Goal: Task Accomplishment & Management: Manage account settings

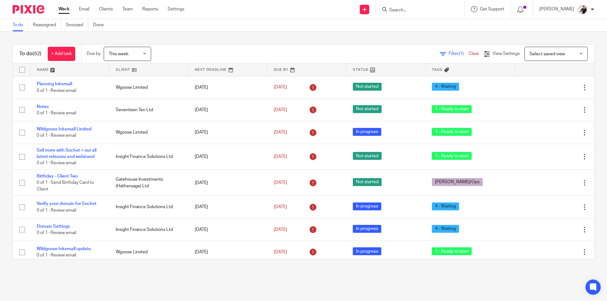
click at [119, 54] on span "This week" at bounding box center [119, 54] width 20 height 4
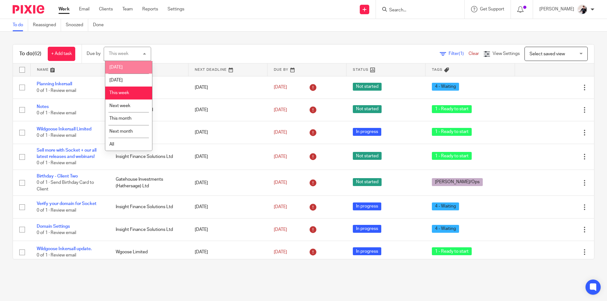
click at [125, 67] on li "Today" at bounding box center [128, 67] width 47 height 13
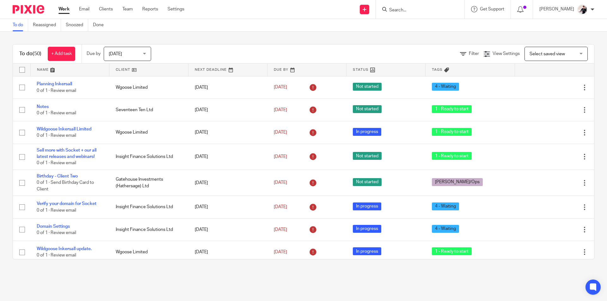
click at [399, 10] on input "Search" at bounding box center [417, 11] width 57 height 6
click at [494, 54] on span "View Settings" at bounding box center [506, 54] width 27 height 4
click at [534, 54] on span "Select saved view" at bounding box center [547, 54] width 35 height 4
click at [496, 55] on span "View Settings" at bounding box center [506, 54] width 27 height 4
click at [469, 53] on span "Filter" at bounding box center [474, 54] width 10 height 4
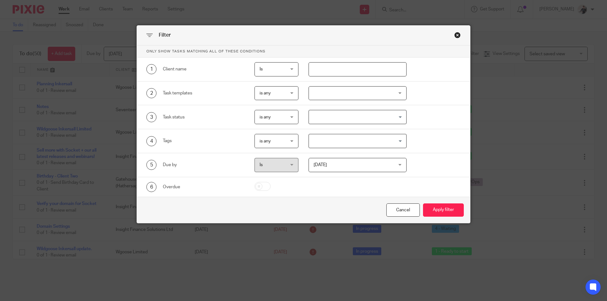
click at [320, 70] on input "text" at bounding box center [358, 69] width 98 height 14
type input "training"
click at [423, 204] on button "Apply filter" at bounding box center [443, 211] width 41 height 14
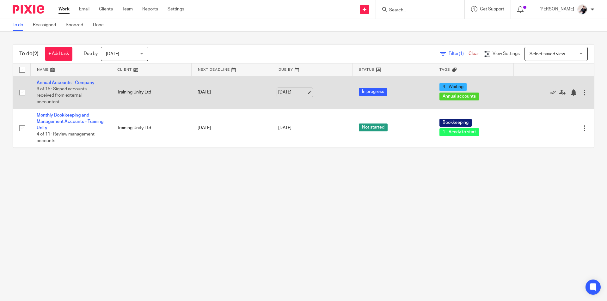
click at [289, 92] on link "[DATE]" at bounding box center [292, 92] width 28 height 7
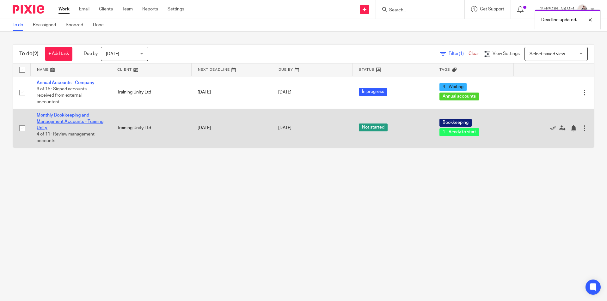
click at [85, 116] on link "Monthly Bookkeeping and Management Accounts - Training Unity" at bounding box center [70, 121] width 67 height 17
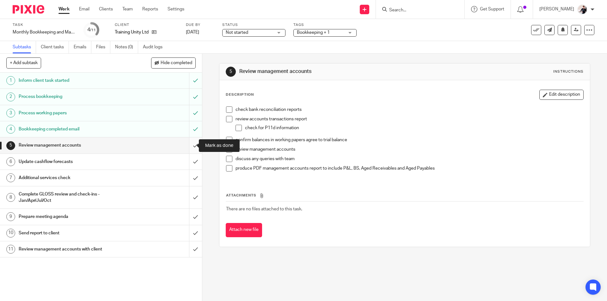
click at [192, 147] on input "submit" at bounding box center [101, 146] width 202 height 16
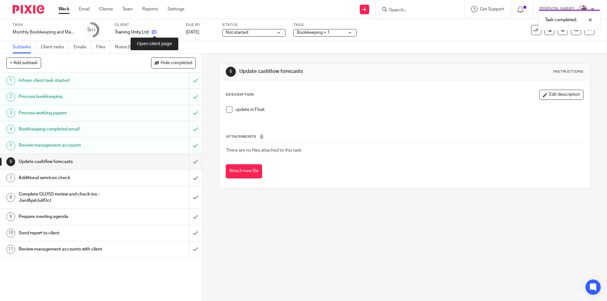
click at [156, 34] on icon at bounding box center [154, 32] width 5 height 5
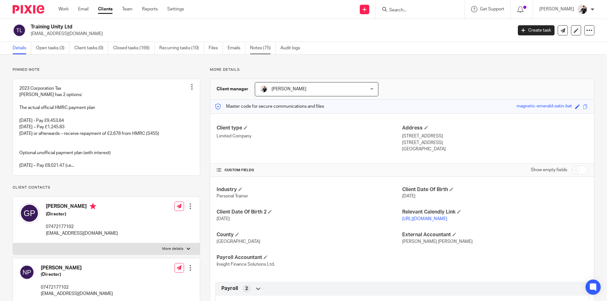
click at [260, 48] on link "Notes (75)" at bounding box center [263, 48] width 26 height 12
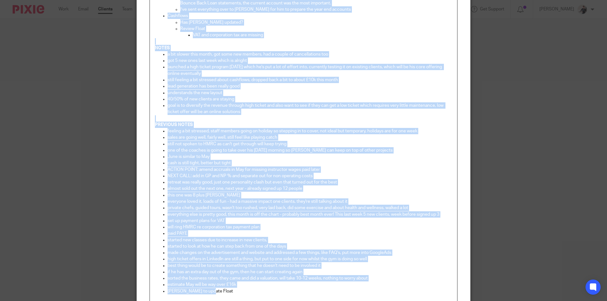
scroll to position [319, 0]
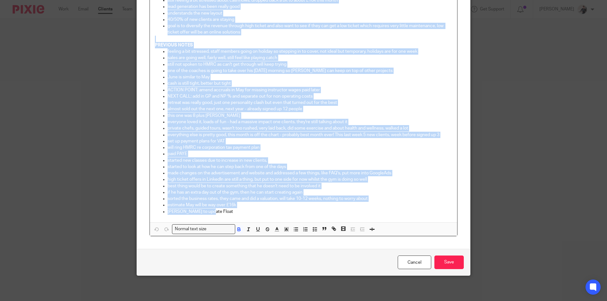
drag, startPoint x: 153, startPoint y: 75, endPoint x: 323, endPoint y: 314, distance: 292.7
click at [323, 301] on html "Work Email Clients Team Reports Settings Work Email Clients Team Reports Settin…" at bounding box center [303, 150] width 607 height 301
copy div "LOREMI Dolorsi ametcons adipis ELITS doeius Temporinci Utlabore: E'do magnaali …"
click at [416, 266] on link "Cancel" at bounding box center [415, 263] width 34 height 14
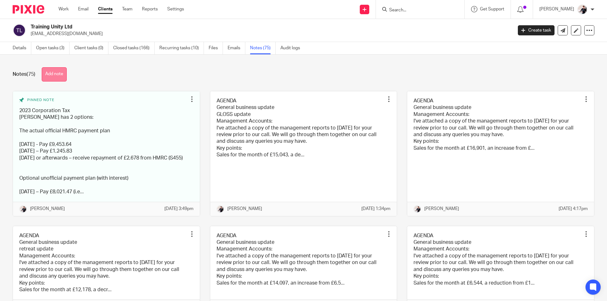
click at [56, 77] on button "Add note" at bounding box center [54, 74] width 25 height 14
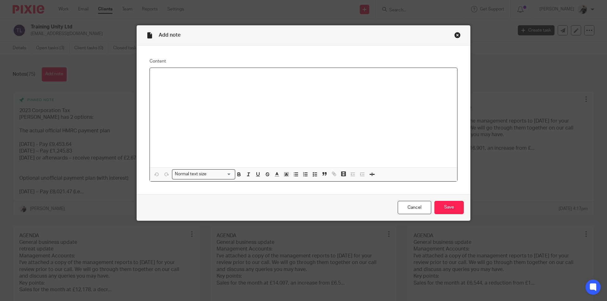
click at [158, 77] on p at bounding box center [303, 76] width 297 height 6
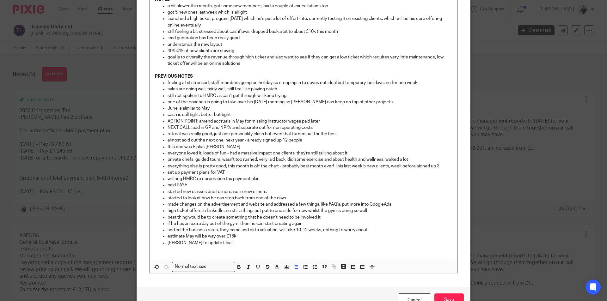
scroll to position [326, 0]
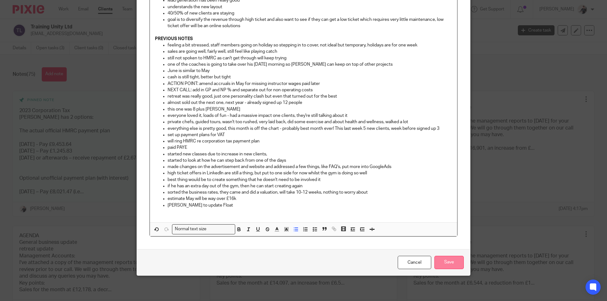
click at [451, 264] on input "Save" at bounding box center [448, 263] width 29 height 14
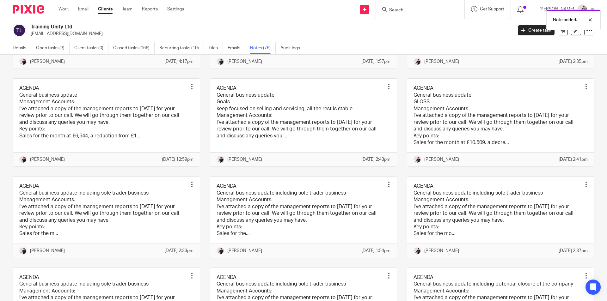
scroll to position [253, 0]
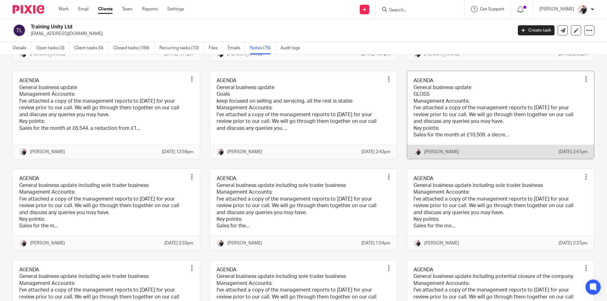
click at [481, 145] on link at bounding box center [500, 115] width 187 height 88
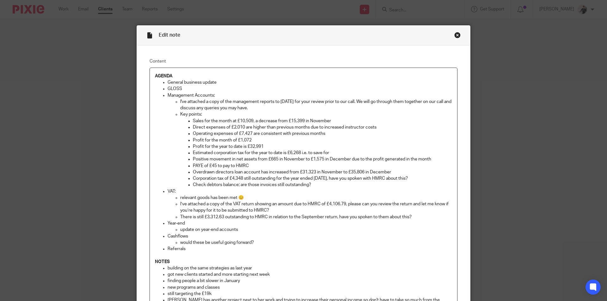
click at [456, 37] on div "Close this dialog window" at bounding box center [457, 35] width 6 height 6
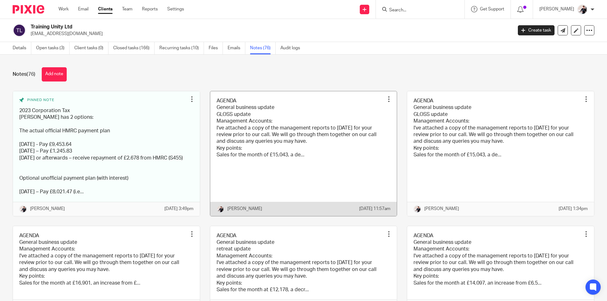
click at [322, 126] on link at bounding box center [303, 153] width 187 height 125
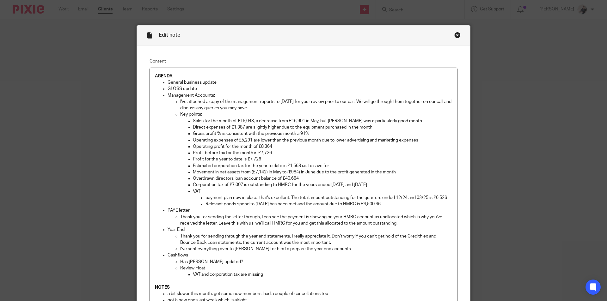
click at [202, 90] on p "GLOSS update" at bounding box center [310, 89] width 285 height 6
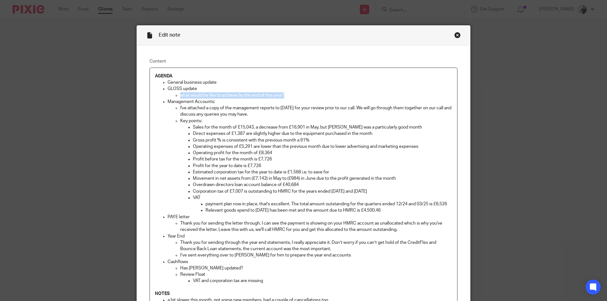
drag, startPoint x: 289, startPoint y: 97, endPoint x: 179, endPoint y: 97, distance: 109.7
click at [180, 97] on p "what would he like to achieve by the end of this year?" at bounding box center [316, 95] width 272 height 6
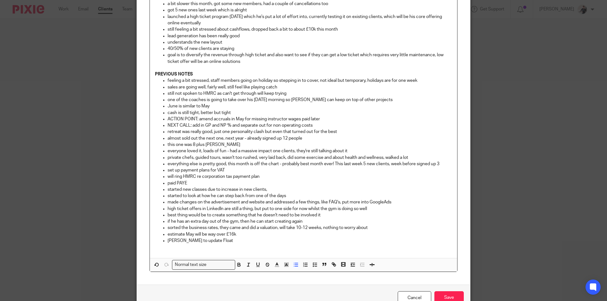
scroll to position [332, 0]
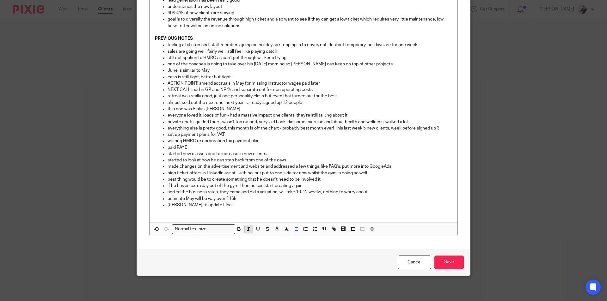
click at [248, 230] on icon "button" at bounding box center [249, 229] width 6 height 6
click at [275, 231] on icon "button" at bounding box center [277, 229] width 6 height 6
click at [328, 244] on li "color:#FA28FF" at bounding box center [329, 244] width 5 height 5
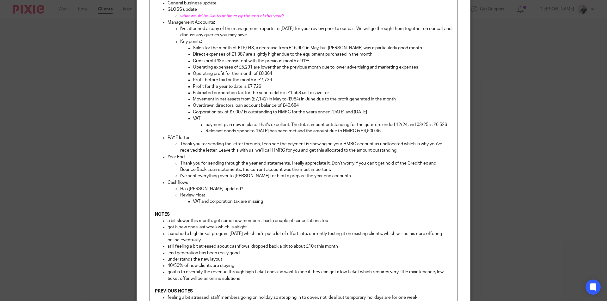
scroll to position [0, 0]
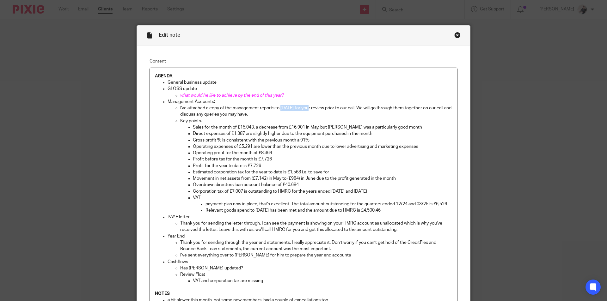
drag, startPoint x: 311, startPoint y: 106, endPoint x: 280, endPoint y: 106, distance: 30.7
click at [280, 106] on p "I've attached a copy of the management reports to 30th June 2025 for your revie…" at bounding box center [316, 111] width 272 height 13
drag, startPoint x: 252, startPoint y: 127, endPoint x: 257, endPoint y: 130, distance: 6.0
click at [252, 127] on p "Sales for the month of £15,043, a decrease from £16,901 in May, but May was a p…" at bounding box center [322, 127] width 259 height 6
click at [242, 134] on p "Direct expenses of £1,387 are slightly higher due to the equipment purchased in…" at bounding box center [322, 134] width 259 height 6
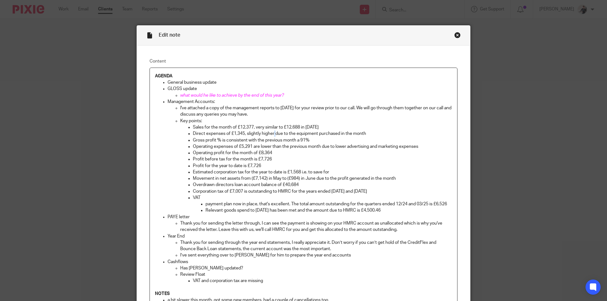
drag, startPoint x: 273, startPoint y: 134, endPoint x: 279, endPoint y: 139, distance: 8.1
click at [273, 134] on p "Direct expenses of £1,345, slightly higher due to the equipment purchased in th…" at bounding box center [322, 134] width 259 height 6
drag, startPoint x: 402, startPoint y: 134, endPoint x: 318, endPoint y: 136, distance: 83.5
click at [318, 136] on p "Direct expenses of £1,345, slightly higher than July 2025 due to the equipment …" at bounding box center [322, 134] width 259 height 6
click at [303, 140] on p "Gross profit % is consistent with the previous month a 91%" at bounding box center [322, 140] width 259 height 6
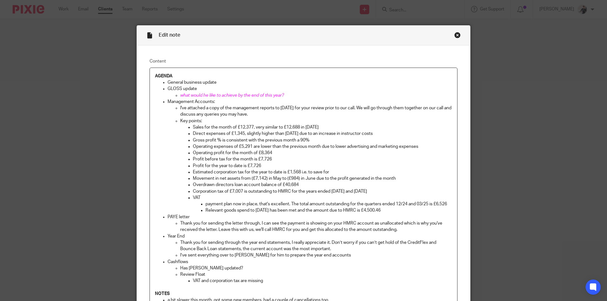
click at [249, 147] on p "Operating expenses of £5,291 are lower than the previous month due to lower adv…" at bounding box center [322, 147] width 259 height 6
click at [259, 146] on p "Operating expenses of £5,998 are lower than the previous month due to lower adv…" at bounding box center [322, 147] width 259 height 6
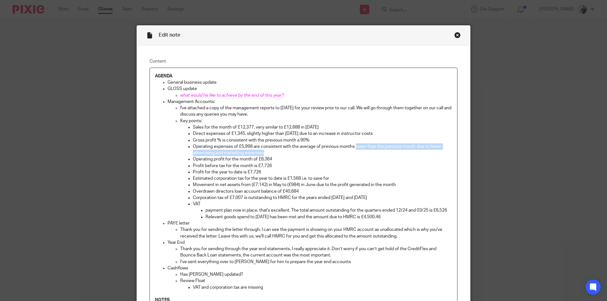
drag, startPoint x: 262, startPoint y: 152, endPoint x: 354, endPoint y: 145, distance: 92.6
click at [354, 145] on p "Operating expenses of £5,998 are consistent with the average of previous months…" at bounding box center [322, 150] width 259 height 13
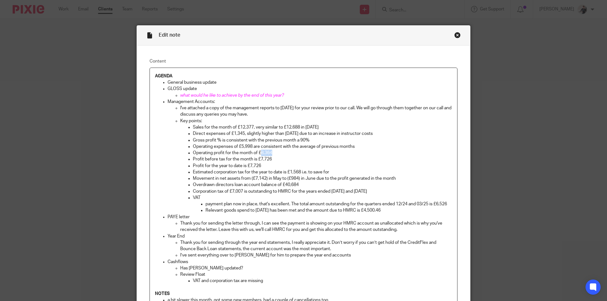
drag, startPoint x: 276, startPoint y: 153, endPoint x: 258, endPoint y: 152, distance: 18.0
click at [258, 152] on p "Operating profit for the month of £8,364" at bounding box center [322, 153] width 259 height 6
drag, startPoint x: 270, startPoint y: 159, endPoint x: 259, endPoint y: 159, distance: 11.1
click at [259, 159] on p "Profit before tax for the month is £7,726" at bounding box center [322, 159] width 259 height 6
drag, startPoint x: 263, startPoint y: 167, endPoint x: 248, endPoint y: 167, distance: 15.5
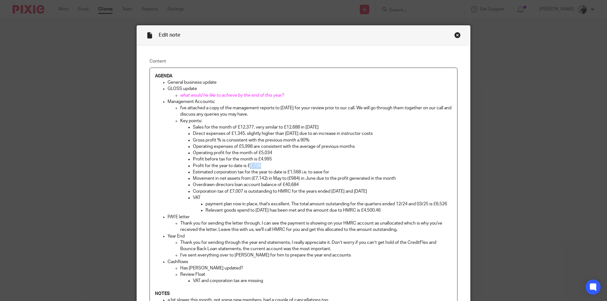
click at [248, 167] on p "Profit for the year to date is £7,726" at bounding box center [322, 166] width 259 height 6
click at [257, 167] on p "Profit for the year to date is £" at bounding box center [322, 166] width 259 height 6
click at [201, 165] on p "Profit for the year to date is £20,538" at bounding box center [322, 166] width 259 height 6
drag, startPoint x: 300, startPoint y: 171, endPoint x: 289, endPoint y: 172, distance: 10.8
click at [289, 172] on p "Estimated corporation tax for the year to date is £1,568 i.e. to save for" at bounding box center [322, 172] width 259 height 6
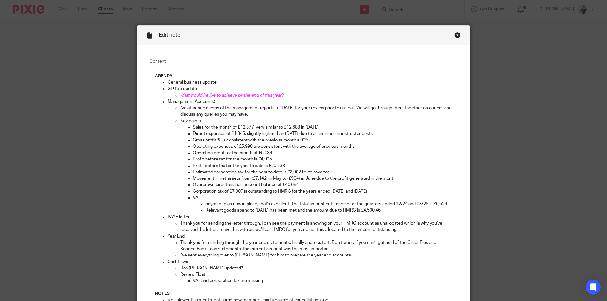
click at [190, 181] on ul "Sales for the month of £12,377, very similar to £12,688 in July 2025 Direct exp…" at bounding box center [316, 169] width 272 height 90
drag, startPoint x: 282, startPoint y: 178, endPoint x: 266, endPoint y: 178, distance: 16.8
click at [266, 178] on p "Positive movement in net assets from (£7,142) in May to (£984) in June due to t…" at bounding box center [322, 178] width 259 height 6
drag, startPoint x: 304, startPoint y: 185, endPoint x: 283, endPoint y: 185, distance: 21.2
click at [283, 185] on p "Overdrawn directors loan account balance of £40,684" at bounding box center [322, 185] width 259 height 6
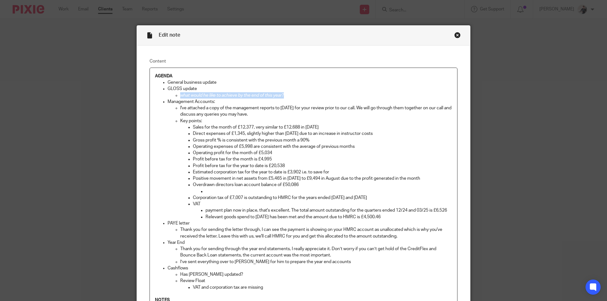
drag, startPoint x: 285, startPoint y: 94, endPoint x: 179, endPoint y: 95, distance: 106.5
click at [180, 95] on p "what would he like to achieve by the end of this year?" at bounding box center [316, 95] width 272 height 6
copy span "what would he like to achieve by the end of this year?"
click at [212, 189] on p at bounding box center [328, 191] width 247 height 6
click at [205, 191] on span "what would he like to achieve by the end of this year?" at bounding box center [257, 191] width 104 height 4
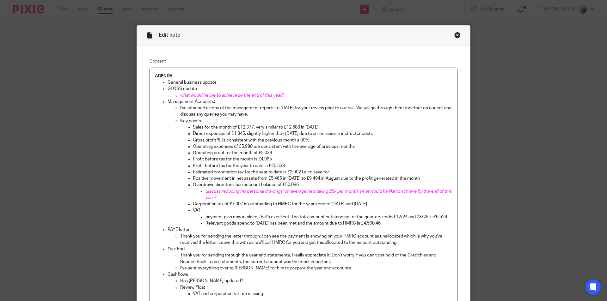
click at [361, 193] on span "discuss reducing his personal drawings; on average he's taking £5k per month, w…" at bounding box center [328, 194] width 247 height 11
drag, startPoint x: 223, startPoint y: 198, endPoint x: 359, endPoint y: 190, distance: 136.5
click at [359, 190] on p "discuss reducing his personal drawings; on average he's taking £5k per month, w…" at bounding box center [328, 194] width 247 height 13
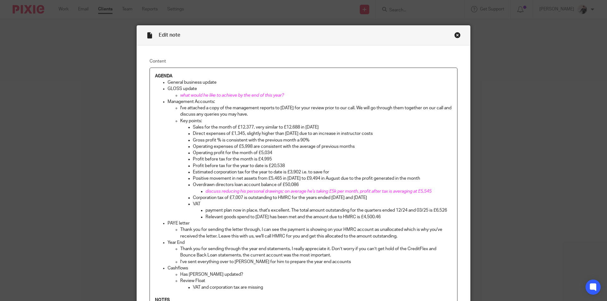
click at [439, 193] on p "discuss reducing his personal drawings; on average he's taking £5k per month, p…" at bounding box center [328, 191] width 247 height 6
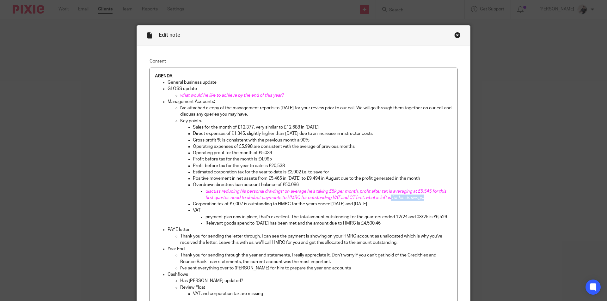
drag, startPoint x: 433, startPoint y: 196, endPoint x: 389, endPoint y: 198, distance: 44.3
click at [389, 198] on p "discuss reducing his personal drawings; on average he's taking £5k per month, p…" at bounding box center [328, 194] width 247 height 13
click at [399, 198] on span "discuss reducing his personal drawings; on average he's taking £5k per month, p…" at bounding box center [326, 194] width 242 height 11
click at [392, 198] on span "discuss reducing his personal drawings; on average he's taking £5k per month, p…" at bounding box center [326, 194] width 242 height 11
drag, startPoint x: 220, startPoint y: 218, endPoint x: 233, endPoint y: 222, distance: 13.5
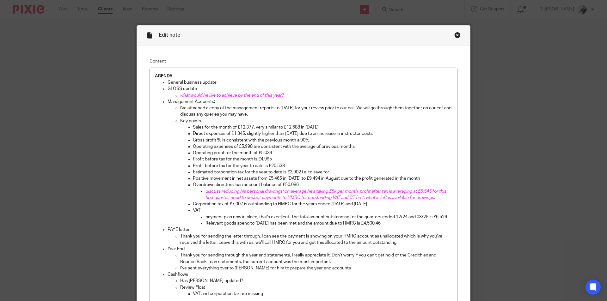
click at [220, 218] on p "payment plan now in place, that's excellent. The total amount outstanding for t…" at bounding box center [328, 217] width 247 height 6
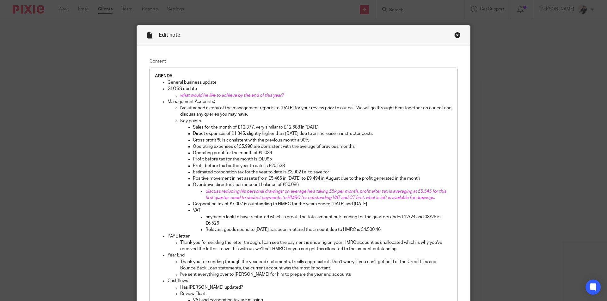
drag, startPoint x: 423, startPoint y: 218, endPoint x: 430, endPoint y: 226, distance: 11.5
click at [423, 218] on p "payments look to have restarted which is great. The total amount outstanding fo…" at bounding box center [328, 220] width 247 height 13
drag, startPoint x: 239, startPoint y: 224, endPoint x: 223, endPoint y: 224, distance: 16.1
click at [223, 224] on p "payments look to have restarted which is great. The total amount outstanding fo…" at bounding box center [328, 220] width 247 height 13
click at [253, 226] on p "payments look to have restarted which is great. The total amount outstanding fo…" at bounding box center [328, 220] width 247 height 13
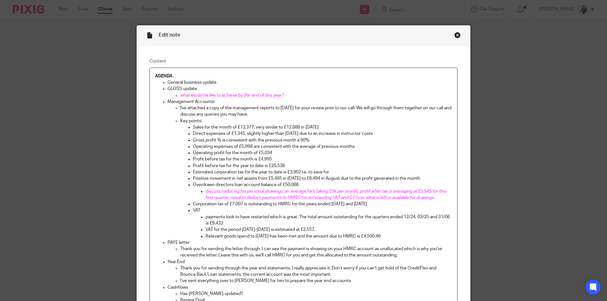
drag, startPoint x: 396, startPoint y: 235, endPoint x: 200, endPoint y: 236, distance: 196.6
click at [205, 236] on li "Relevant goods spend to 30 June 2025 has been met and the amount due to HMRC is…" at bounding box center [328, 236] width 247 height 6
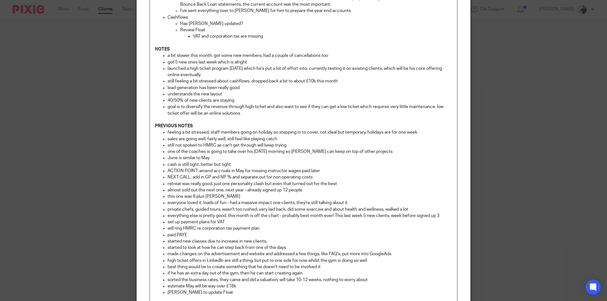
scroll to position [358, 0]
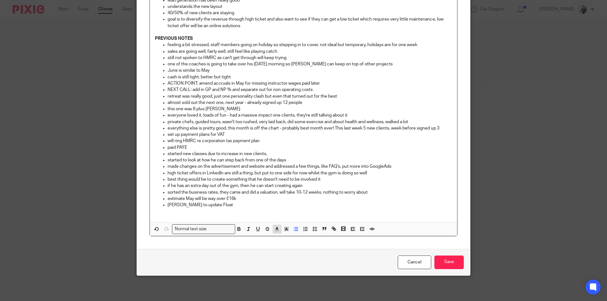
click at [275, 231] on line "button" at bounding box center [277, 231] width 4 height 0
click at [278, 237] on li "color:#F44E3B" at bounding box center [279, 237] width 5 height 5
click at [278, 229] on icon "button" at bounding box center [277, 229] width 6 height 6
click at [278, 243] on li "color:#D33115" at bounding box center [279, 244] width 5 height 5
click at [446, 265] on input "Save" at bounding box center [448, 263] width 29 height 14
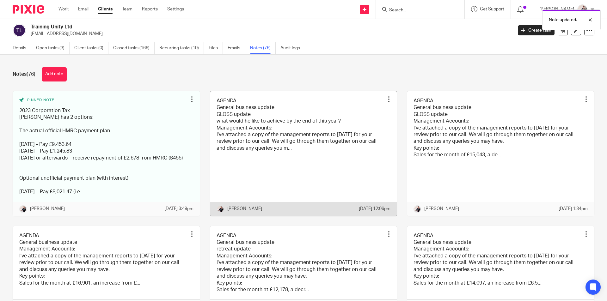
click at [279, 145] on link at bounding box center [303, 153] width 187 height 125
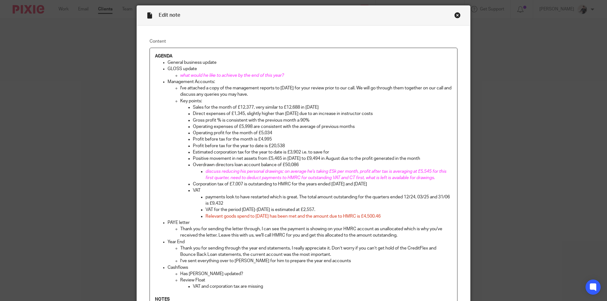
scroll to position [63, 0]
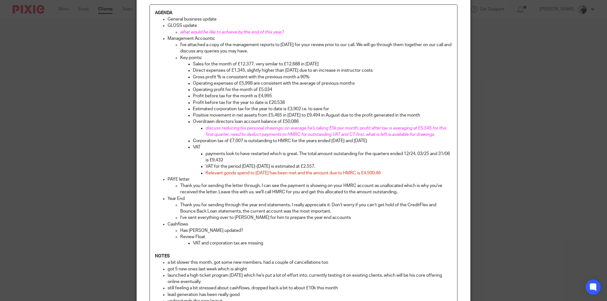
click at [326, 167] on p "VAT for the period [DATE]-[DATE] is estimated at £2,557." at bounding box center [328, 166] width 247 height 6
click at [386, 167] on span "relevant goods spend to 30 June 2025 has been met and the amount due to HMRC is…" at bounding box center [322, 169] width 234 height 11
drag, startPoint x: 443, startPoint y: 174, endPoint x: 301, endPoint y: 174, distance: 141.9
click at [301, 174] on p "VAT for the period 01.07.25-31.08.25 is estimated at £2,557. however relevant g…" at bounding box center [328, 169] width 247 height 13
click at [306, 173] on p "VAT for the period 01.07.25-31.08.25 is estimated at £2,557. however relevant g…" at bounding box center [328, 169] width 247 height 13
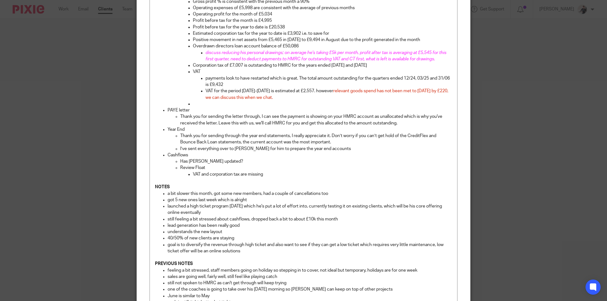
scroll to position [80, 0]
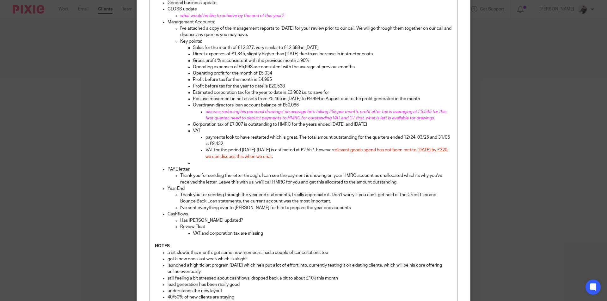
click at [195, 163] on p at bounding box center [322, 163] width 259 height 6
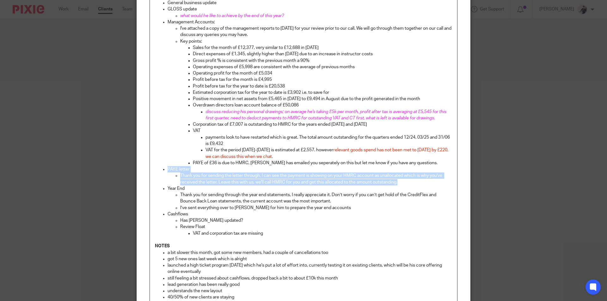
drag, startPoint x: 402, startPoint y: 183, endPoint x: 160, endPoint y: 173, distance: 242.1
click at [168, 173] on li "PAYE letter Thank you for sending the letter through, I can see the payment is …" at bounding box center [310, 175] width 285 height 19
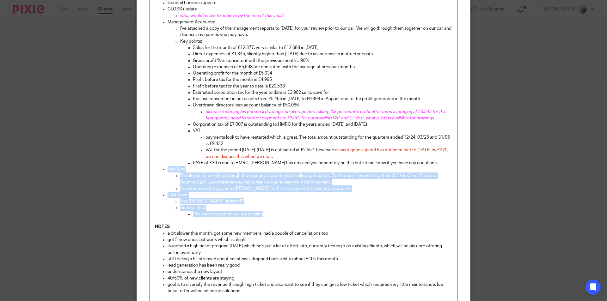
drag, startPoint x: 267, startPoint y: 214, endPoint x: 163, endPoint y: 171, distance: 112.5
click at [163, 171] on ul "General business update GLOSS update what would he like to achieve by the end o…" at bounding box center [303, 109] width 297 height 218
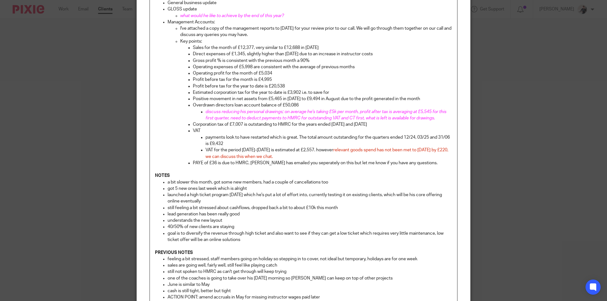
click at [155, 178] on p "NOTES" at bounding box center [303, 176] width 297 height 6
click at [425, 164] on p "PAYE of £36 is due to HMRC, Vicki has emailed you seperately on this but let me…" at bounding box center [322, 163] width 259 height 6
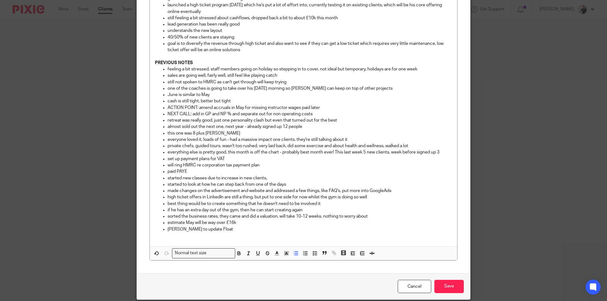
scroll to position [79, 0]
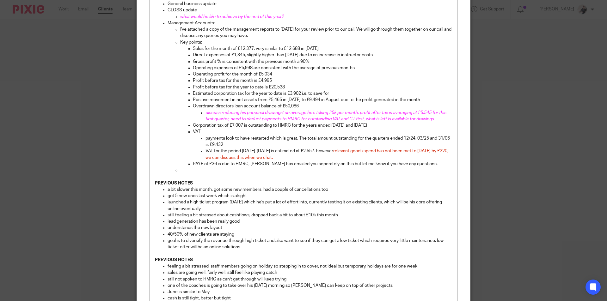
click at [191, 169] on p at bounding box center [316, 170] width 272 height 6
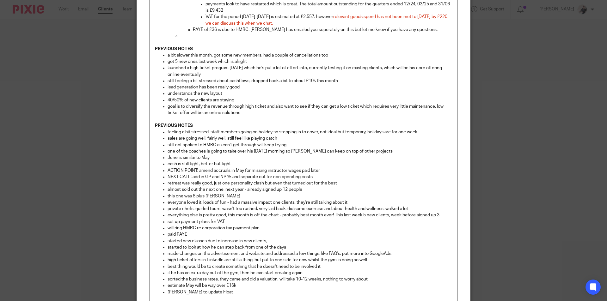
scroll to position [300, 0]
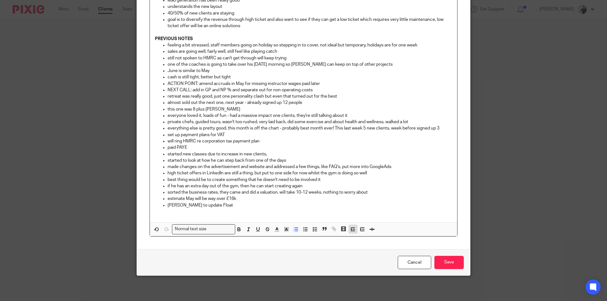
click at [349, 230] on button "button" at bounding box center [353, 229] width 8 height 8
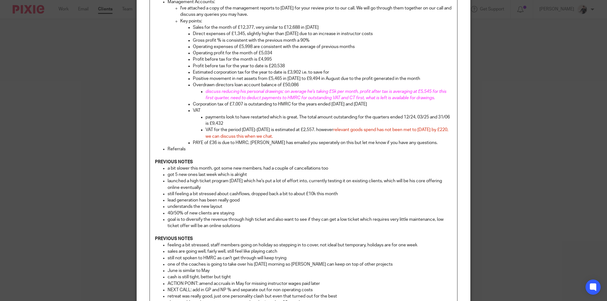
scroll to position [63, 0]
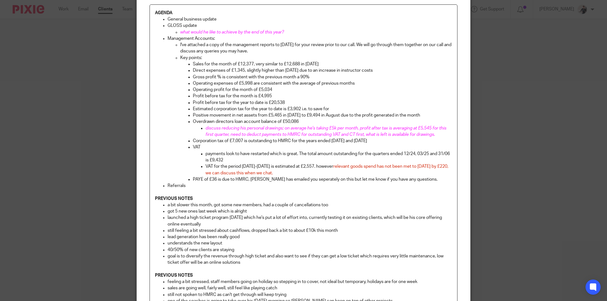
click at [217, 18] on p "General business update" at bounding box center [310, 19] width 285 height 6
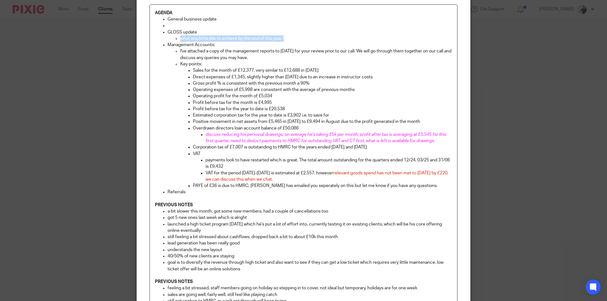
drag, startPoint x: 286, startPoint y: 37, endPoint x: 176, endPoint y: 40, distance: 110.4
click at [176, 40] on ul "what would he like to achieve by the end of this year?" at bounding box center [310, 38] width 285 height 6
copy span "what would he like to achieve by the end of this year?"
click at [180, 25] on p at bounding box center [310, 25] width 285 height 6
click at [168, 27] on span "what would he like to achieve by the end of this year?" at bounding box center [220, 25] width 104 height 4
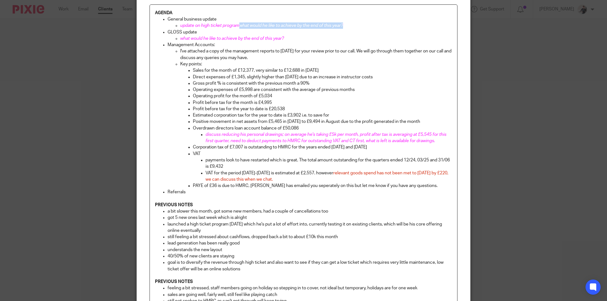
drag, startPoint x: 344, startPoint y: 25, endPoint x: 238, endPoint y: 25, distance: 106.2
click at [238, 25] on p "update on high ticket programwhat would he like to achieve by the end of this y…" at bounding box center [316, 25] width 272 height 6
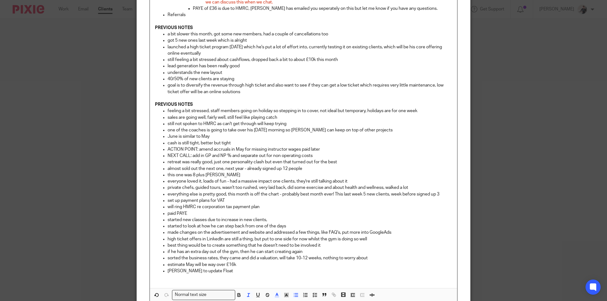
scroll to position [253, 0]
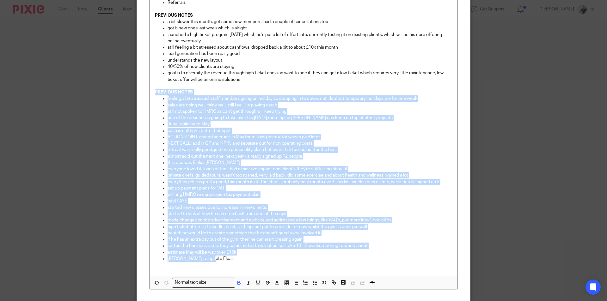
drag, startPoint x: 212, startPoint y: 260, endPoint x: 137, endPoint y: 92, distance: 183.0
click at [137, 92] on div "Content AGENDA General business update update on high ticket program and other …" at bounding box center [303, 48] width 333 height 510
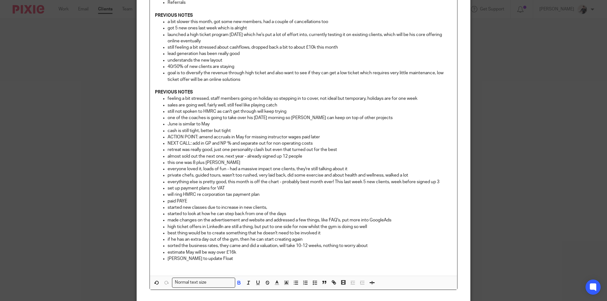
scroll to position [239, 0]
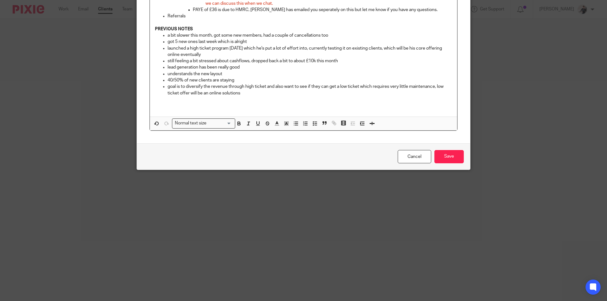
click at [227, 106] on p at bounding box center [303, 106] width 297 height 6
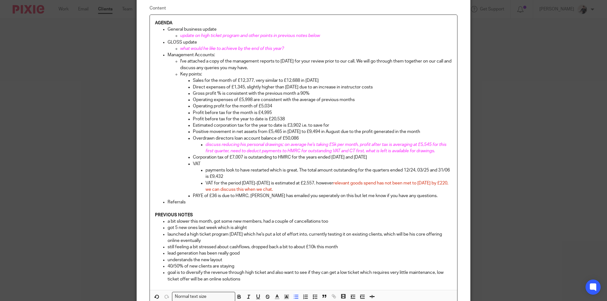
scroll to position [50, 0]
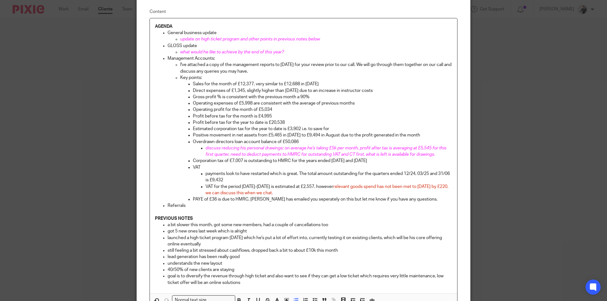
click at [150, 219] on div "AGENDA General business update update on high ticket program and other points i…" at bounding box center [303, 155] width 307 height 275
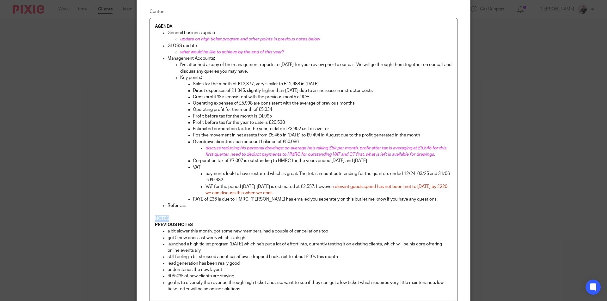
drag, startPoint x: 174, startPoint y: 218, endPoint x: 142, endPoint y: 218, distance: 31.6
click at [142, 218] on div "Content AGENDA General business update update on high ticket program and other …" at bounding box center [303, 161] width 333 height 331
click at [169, 217] on p "NOTES" at bounding box center [303, 219] width 297 height 6
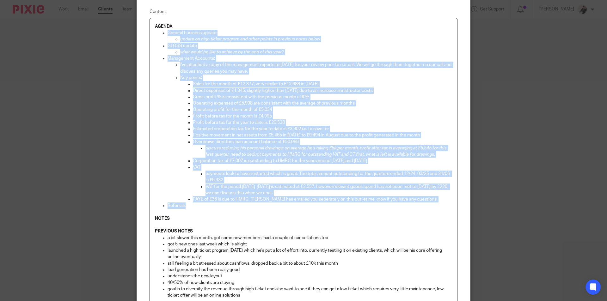
drag, startPoint x: 195, startPoint y: 206, endPoint x: 155, endPoint y: 30, distance: 179.9
click at [155, 30] on ul "General business update update on high ticket program and other points in previ…" at bounding box center [303, 119] width 297 height 179
copy ul "General business update update on high ticket program and other points in previ…"
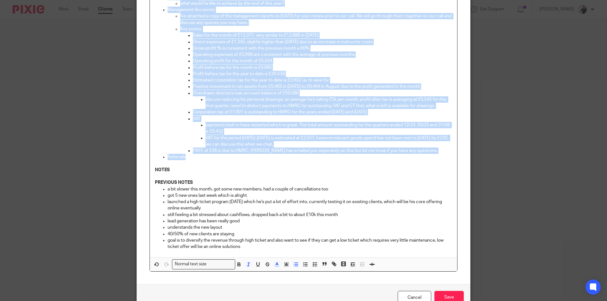
scroll to position [133, 0]
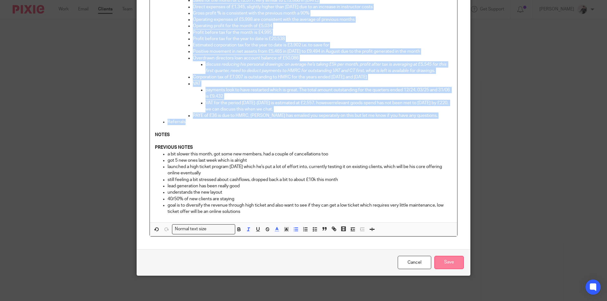
click at [445, 264] on input "Save" at bounding box center [448, 263] width 29 height 14
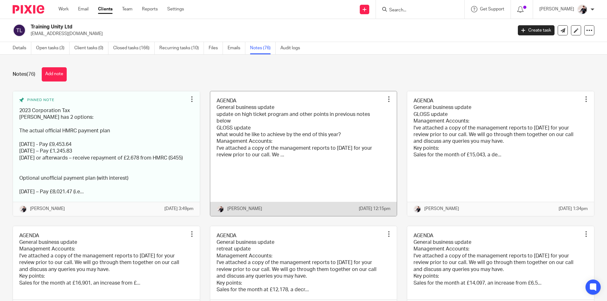
click at [241, 134] on link at bounding box center [303, 153] width 187 height 125
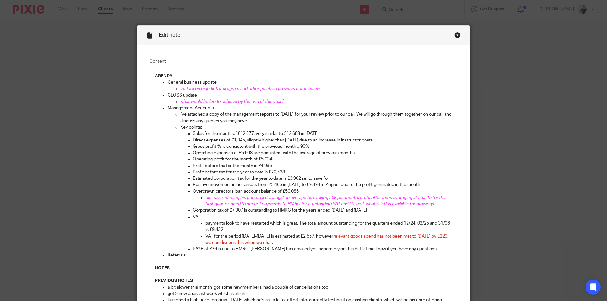
click at [425, 186] on p "Positive movement in net assets from £5,465 in [DATE] to £9,494 in August due t…" at bounding box center [322, 185] width 259 height 6
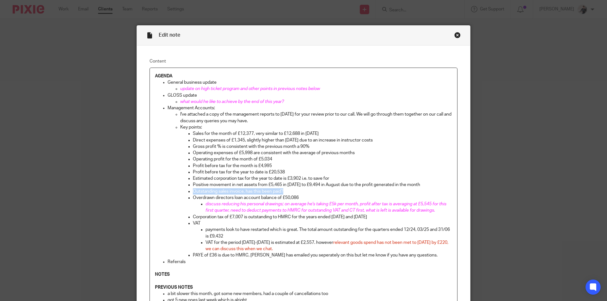
drag, startPoint x: 266, startPoint y: 187, endPoint x: 191, endPoint y: 192, distance: 74.7
click at [193, 192] on p "Outstanding sales invoice, has this been paid?" at bounding box center [322, 191] width 259 height 6
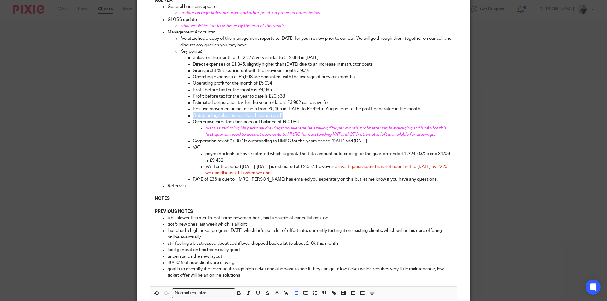
scroll to position [140, 0]
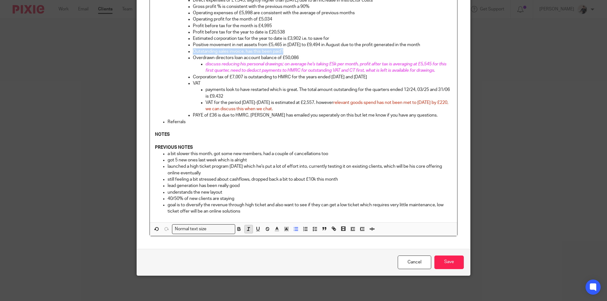
click at [247, 232] on icon "button" at bounding box center [249, 229] width 6 height 6
click at [274, 227] on icon "button" at bounding box center [277, 229] width 6 height 6
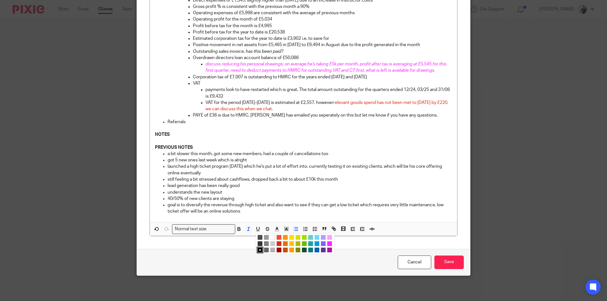
click at [328, 243] on li "color:#FA28FF" at bounding box center [329, 244] width 5 height 5
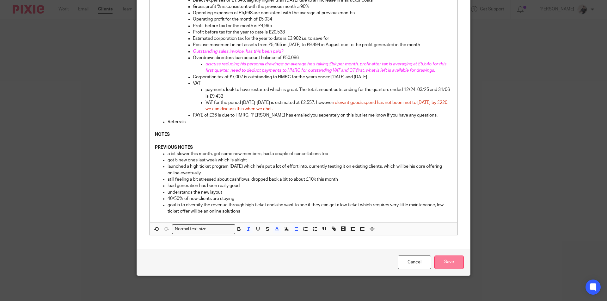
click at [443, 263] on input "Save" at bounding box center [448, 263] width 29 height 14
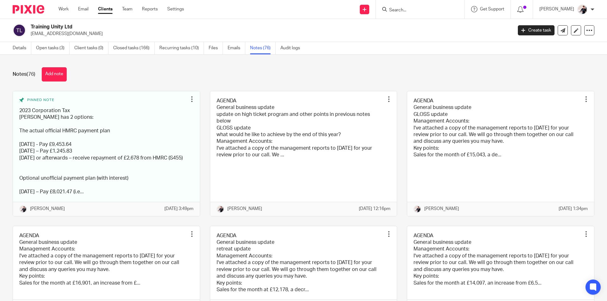
click at [410, 11] on input "Search" at bounding box center [417, 11] width 57 height 6
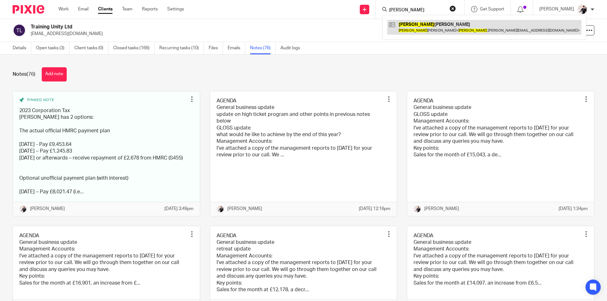
type input "sophie"
click at [415, 23] on link at bounding box center [484, 27] width 194 height 15
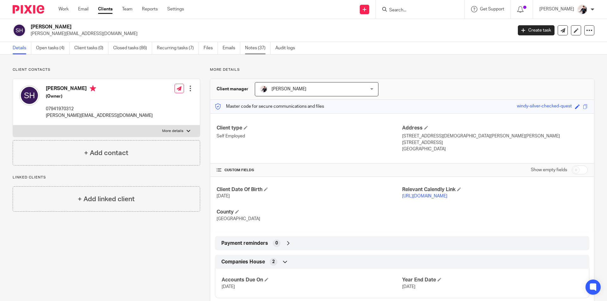
click at [254, 46] on link "Notes (37)" at bounding box center [258, 48] width 26 height 12
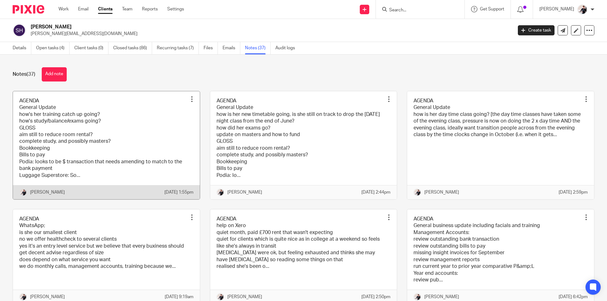
click at [121, 157] on link at bounding box center [106, 145] width 187 height 108
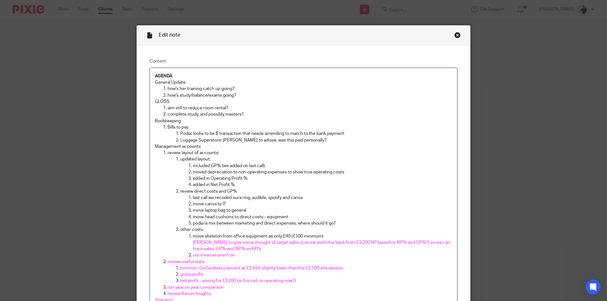
click at [328, 182] on p "added in Net Profit %" at bounding box center [322, 185] width 259 height 6
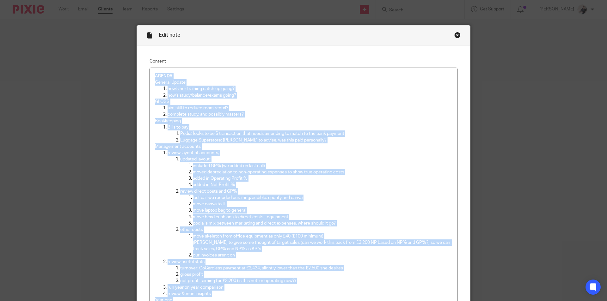
copy div "LOREMI Dolorsi Ametco adi'e sed doeiusmo tempo in utlab? etd'm aliqu/enimadm/ve…"
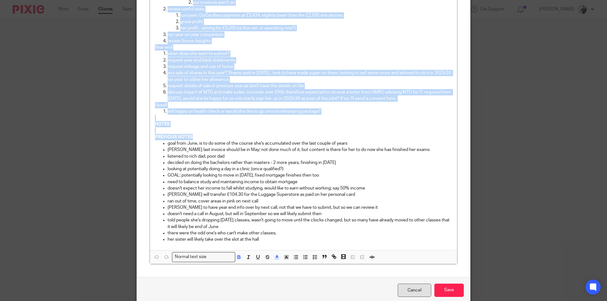
click at [407, 285] on link "Cancel" at bounding box center [415, 291] width 34 height 14
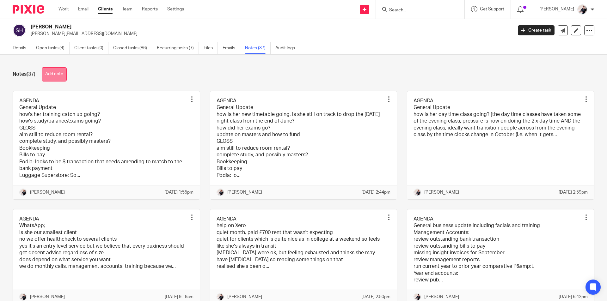
click at [64, 74] on button "Add note" at bounding box center [54, 74] width 25 height 14
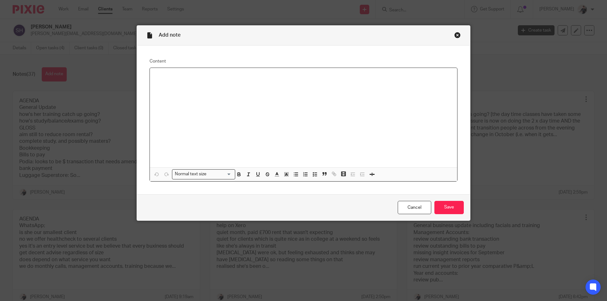
click at [173, 79] on p at bounding box center [303, 76] width 297 height 6
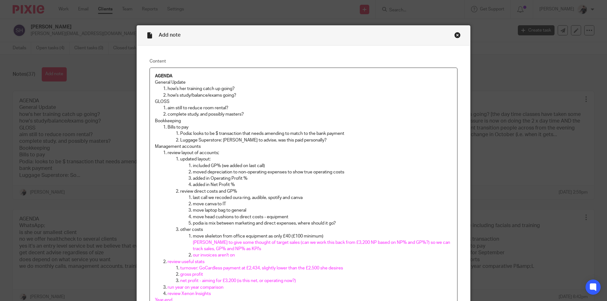
click at [168, 126] on p "Bills to pay" at bounding box center [310, 127] width 285 height 6
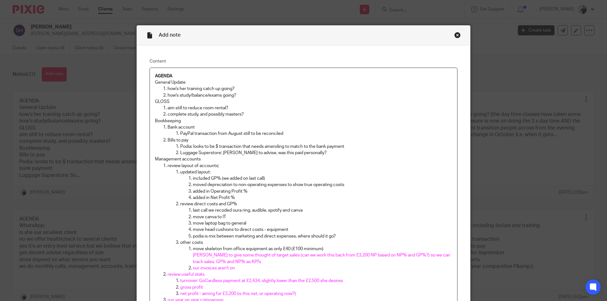
click at [168, 141] on li "Bills to pay Podia: looks to be $ transaction that needs amending to match to t…" at bounding box center [310, 146] width 285 height 19
click at [180, 146] on p "Podia: looks to be $ transaction that needs amending to match to the bank payme…" at bounding box center [316, 147] width 272 height 6
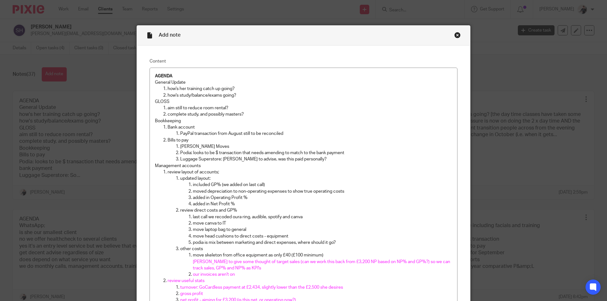
click at [214, 149] on p "Hannah Moves" at bounding box center [316, 147] width 272 height 6
click at [210, 147] on p "Hannah Moves:" at bounding box center [316, 147] width 272 height 6
click at [220, 149] on p "Hannah Moves:" at bounding box center [316, 147] width 272 height 6
click at [279, 148] on p "Hannah Moves: looks to be a duplicate" at bounding box center [316, 147] width 272 height 6
drag, startPoint x: 350, startPoint y: 151, endPoint x: 214, endPoint y: 153, distance: 136.0
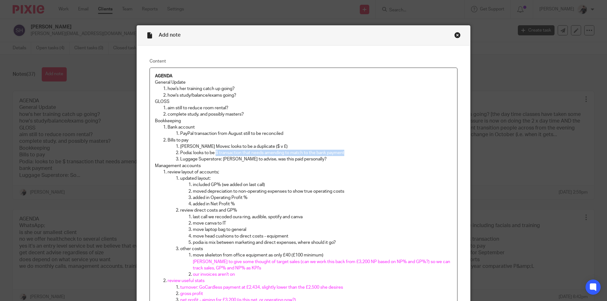
click at [214, 153] on p "Podia: looks to be $ transaction that needs amending to match to the bank payme…" at bounding box center [316, 153] width 272 height 6
drag, startPoint x: 279, startPoint y: 144, endPoint x: 210, endPoint y: 144, distance: 68.9
click at [210, 144] on p "Hannah Moves: looks to be a duplicate ($ v £)" at bounding box center [316, 147] width 272 height 6
copy p "looks to be a duplicate ($ v £)"
drag, startPoint x: 352, startPoint y: 152, endPoint x: 191, endPoint y: 153, distance: 160.9
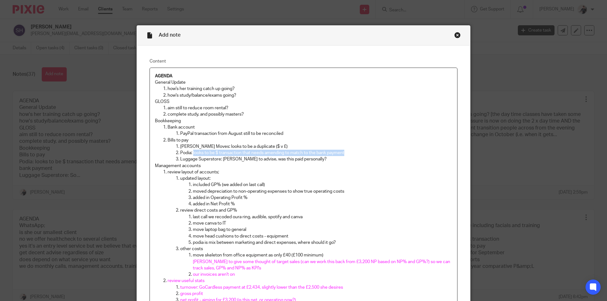
click at [191, 153] on p "Podia: looks to be $ transaction that needs amending to match to the bank payme…" at bounding box center [316, 153] width 272 height 6
click at [279, 148] on p "Hannah Moves: looks to be a duplicate ($ v £)" at bounding box center [316, 147] width 272 height 6
drag, startPoint x: 332, startPoint y: 146, endPoint x: 268, endPoint y: 146, distance: 64.5
click at [268, 146] on p "[PERSON_NAME] Moves: looks to be a duplicate ($ v £) of transaction on same day" at bounding box center [316, 147] width 272 height 6
copy p "of transaction on same day"
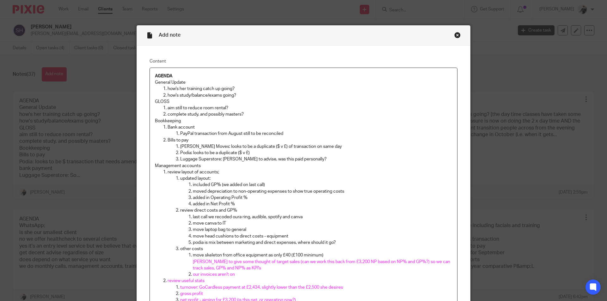
click at [252, 155] on p "Podia: looks to be a duplicate ($ v £)" at bounding box center [316, 153] width 272 height 6
drag, startPoint x: 308, startPoint y: 154, endPoint x: 285, endPoint y: 154, distance: 23.1
click at [285, 154] on p "Podia: looks to be a duplicate ($ v £) of transaction on same day" at bounding box center [316, 153] width 272 height 6
drag, startPoint x: 311, startPoint y: 160, endPoint x: 179, endPoint y: 160, distance: 132.1
click at [180, 160] on p "Luggage Superstore: Sophie to advise, was this paid personally?" at bounding box center [316, 159] width 272 height 6
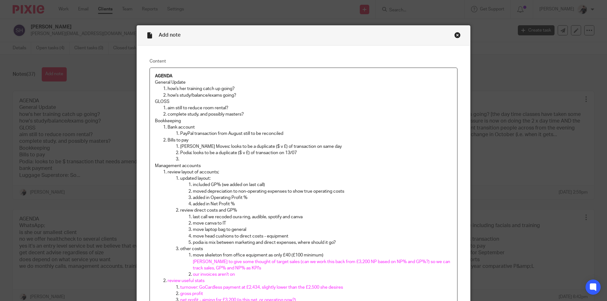
click at [188, 159] on p at bounding box center [316, 159] width 272 height 6
click at [431, 157] on p "Biocare: looks to be a commission that been processed as a bill and is a duplic…" at bounding box center [316, 159] width 272 height 6
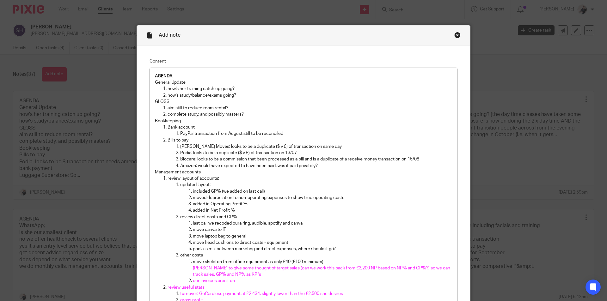
click at [294, 132] on p "PayPal transaction from August still to be reconciled" at bounding box center [316, 134] width 272 height 6
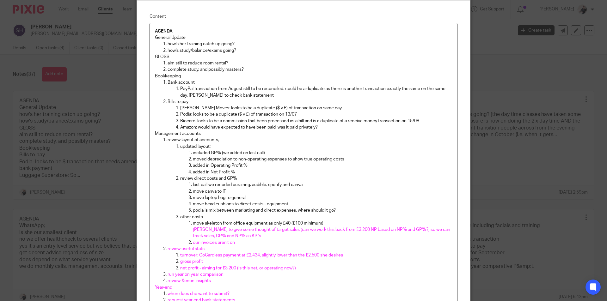
scroll to position [126, 0]
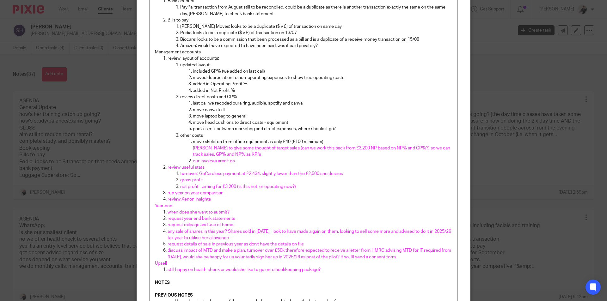
click at [193, 102] on p "last call we recoded oura ring, audible, spotify and canva" at bounding box center [322, 103] width 259 height 6
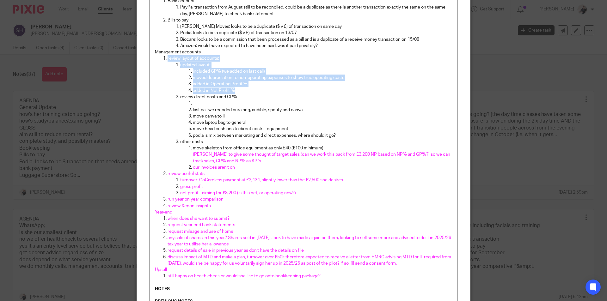
drag, startPoint x: 240, startPoint y: 93, endPoint x: 165, endPoint y: 59, distance: 82.2
click at [168, 59] on li "review layout of accounts; updated layout: included GP% (we added on last call)…" at bounding box center [310, 112] width 285 height 115
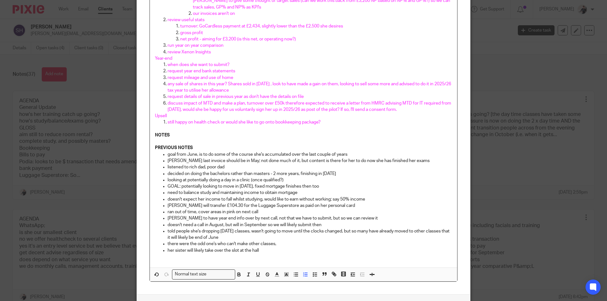
scroll to position [316, 0]
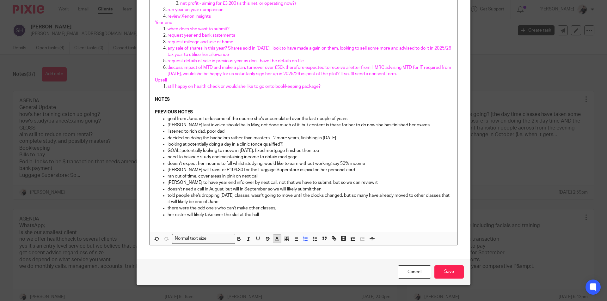
click at [273, 240] on button "button" at bounding box center [277, 239] width 8 height 8
click at [315, 253] on li "color:#009CE0" at bounding box center [317, 253] width 5 height 5
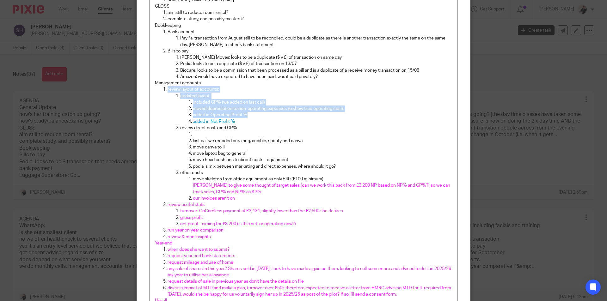
scroll to position [95, 0]
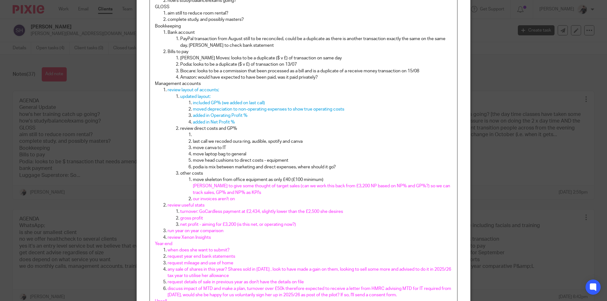
click at [214, 133] on p at bounding box center [322, 135] width 259 height 6
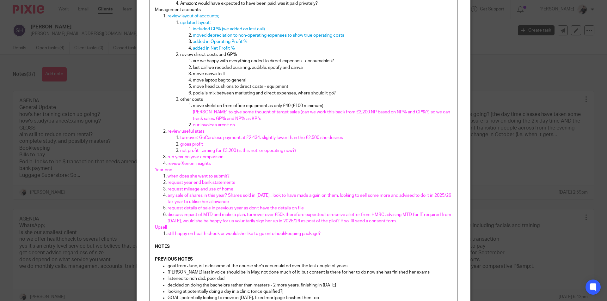
scroll to position [63, 0]
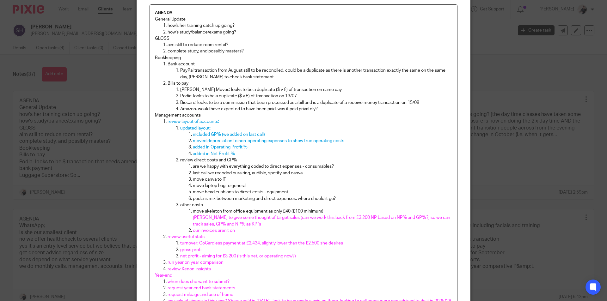
click at [228, 175] on p "last call we recoded oura ring, audible, spotify and canva" at bounding box center [322, 173] width 259 height 6
click at [193, 179] on li "move canva to IT" at bounding box center [322, 179] width 259 height 6
click at [193, 185] on li "move laptop bag to general" at bounding box center [322, 186] width 259 height 6
click at [239, 179] on p "move canva to IT" at bounding box center [328, 179] width 247 height 6
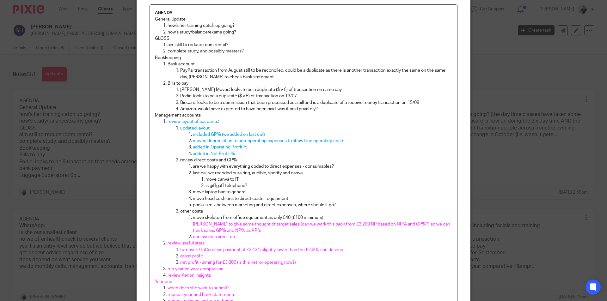
click at [193, 171] on p "last call we recoded oura ring, audible, spotify and canva" at bounding box center [322, 173] width 259 height 6
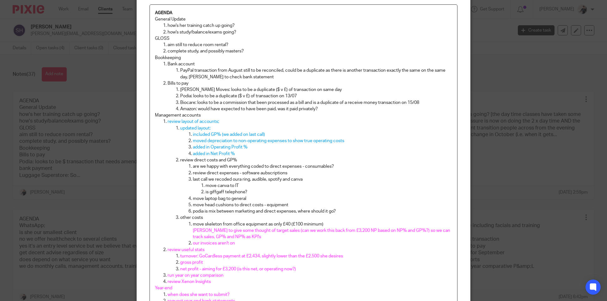
click at [193, 181] on li "last call we recoded oura ring, audible, spotify and canva move canva to IT is …" at bounding box center [322, 185] width 259 height 19
click at [218, 187] on p "move canva to IT" at bounding box center [335, 186] width 234 height 6
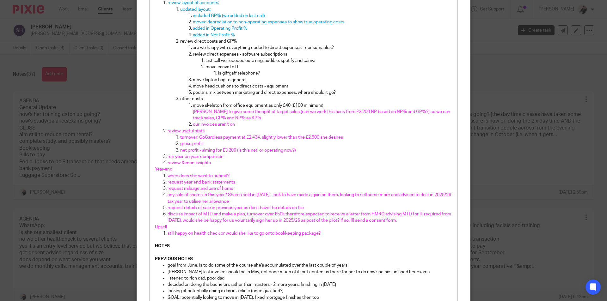
scroll to position [149, 0]
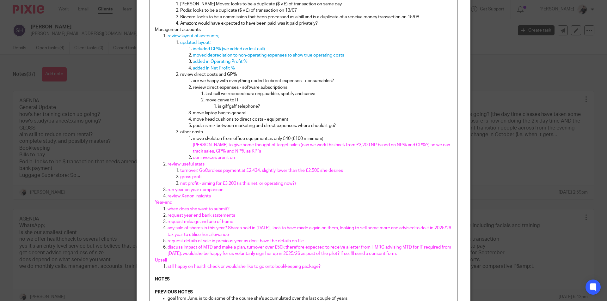
click at [205, 93] on li "last call we recoded oura ring, audible, spotify and canva" at bounding box center [328, 94] width 247 height 6
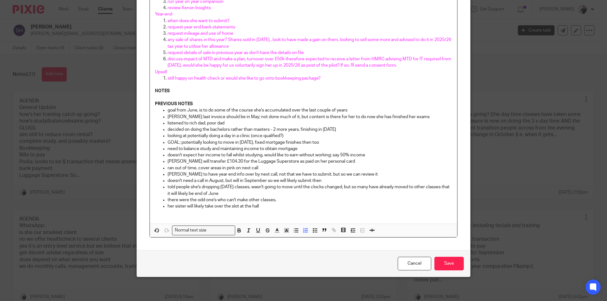
scroll to position [339, 0]
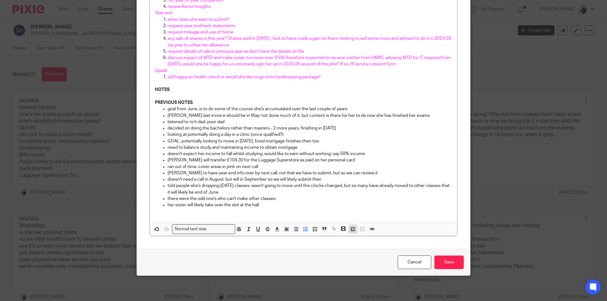
click at [350, 230] on icon "button" at bounding box center [353, 229] width 6 height 6
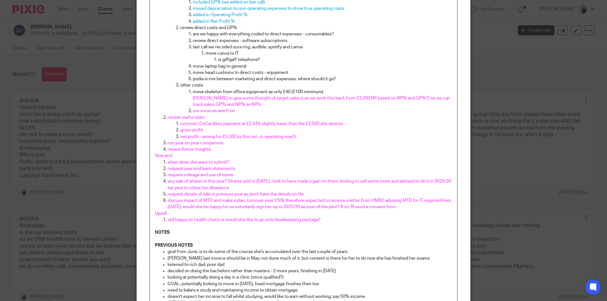
scroll to position [113, 0]
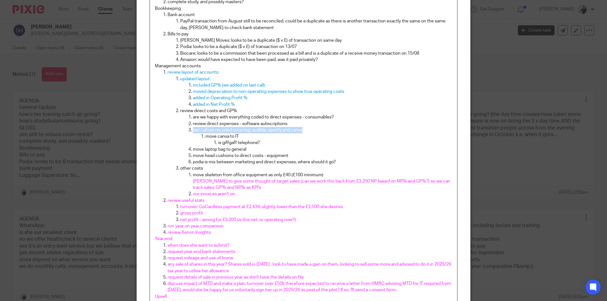
drag, startPoint x: 306, startPoint y: 130, endPoint x: 188, endPoint y: 132, distance: 117.9
click at [193, 132] on li "last call we recoded oura ring, audible, spotify and canva move canva to IT is …" at bounding box center [322, 136] width 259 height 19
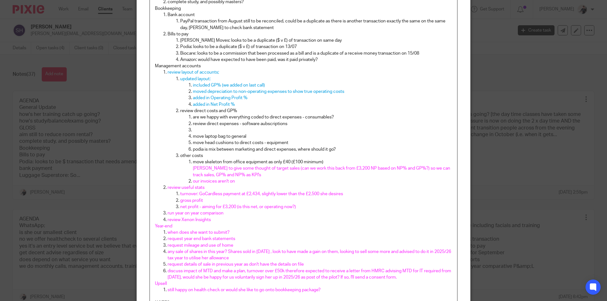
click at [198, 144] on p "move head cushions to direct costs - equipment" at bounding box center [322, 143] width 259 height 6
click at [199, 129] on p at bounding box center [322, 130] width 259 height 6
click at [261, 124] on p "review direct expenses - software aubscriptions" at bounding box center [322, 124] width 259 height 6
click at [247, 128] on p at bounding box center [322, 130] width 259 height 6
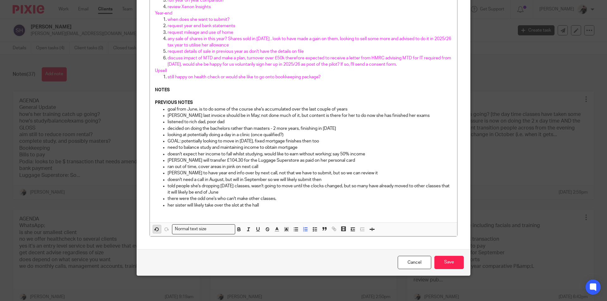
click at [158, 231] on button "button" at bounding box center [157, 229] width 8 height 8
click at [155, 232] on icon "button" at bounding box center [157, 230] width 6 height 6
click at [155, 230] on icon "button" at bounding box center [157, 230] width 6 height 6
click at [155, 229] on icon "button" at bounding box center [157, 230] width 6 height 6
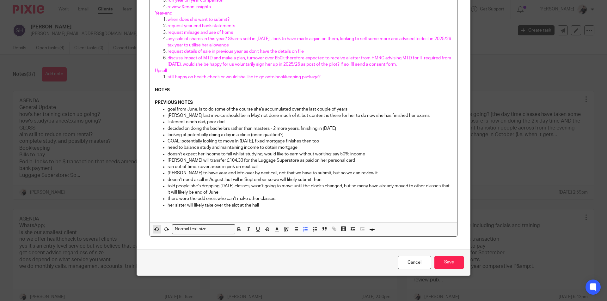
click at [154, 231] on icon "button" at bounding box center [157, 230] width 6 height 6
click at [154, 232] on icon "button" at bounding box center [157, 230] width 6 height 6
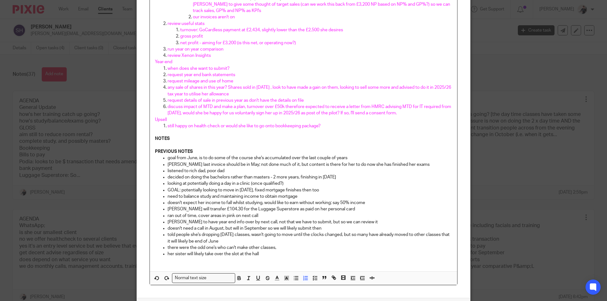
scroll to position [339, 0]
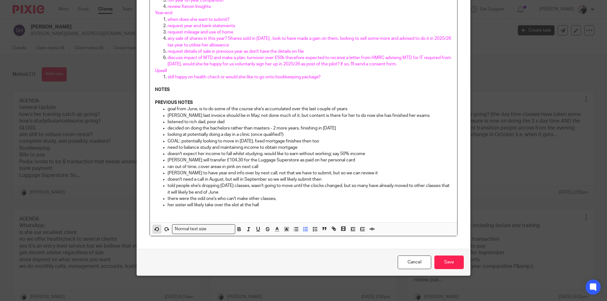
click at [154, 232] on icon "button" at bounding box center [157, 229] width 6 height 6
click at [153, 234] on span at bounding box center [160, 229] width 19 height 9
click at [153, 233] on button "button" at bounding box center [157, 229] width 8 height 8
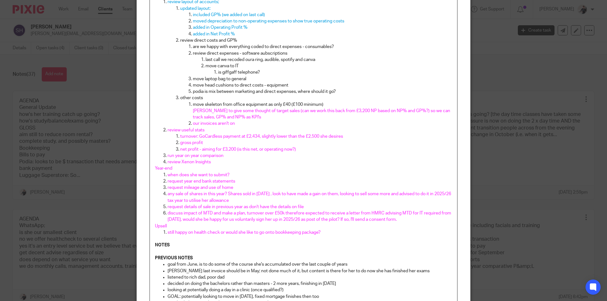
scroll to position [302, 0]
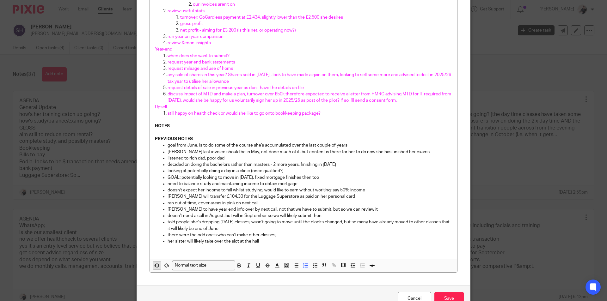
click at [156, 264] on icon "button" at bounding box center [157, 266] width 6 height 6
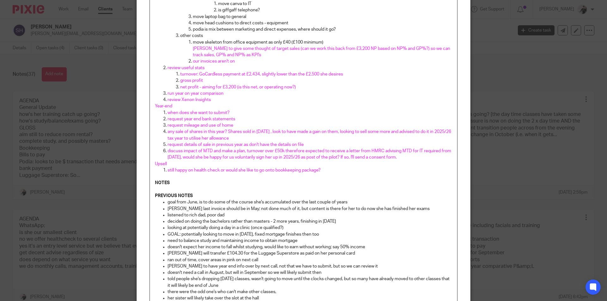
scroll to position [339, 0]
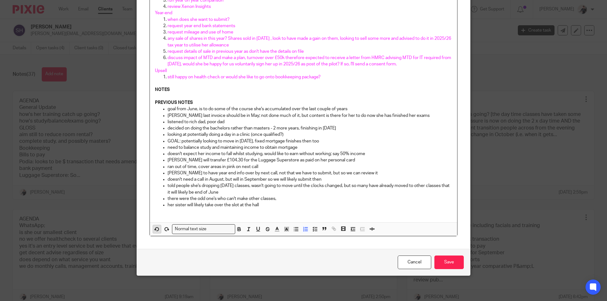
click at [156, 232] on icon "button" at bounding box center [157, 229] width 6 height 6
click at [155, 232] on button "button" at bounding box center [157, 229] width 8 height 8
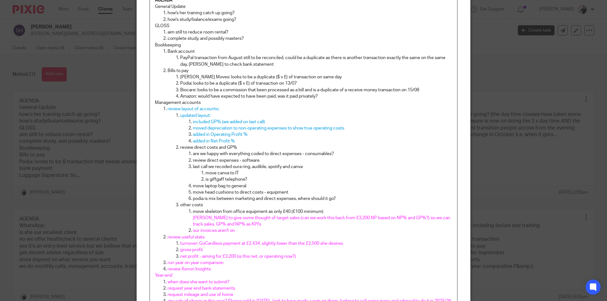
scroll to position [75, 0]
drag, startPoint x: 287, startPoint y: 161, endPoint x: 190, endPoint y: 161, distance: 97.1
click at [193, 161] on li "review direct expenses - software subscriptions" at bounding box center [322, 162] width 259 height 6
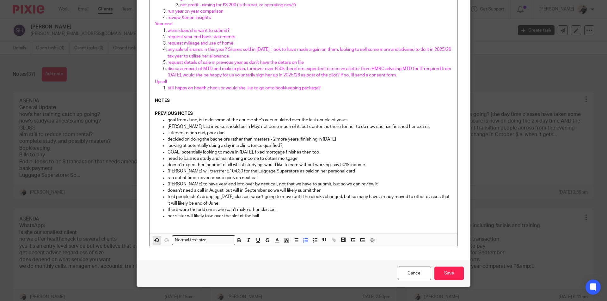
click at [153, 237] on button "button" at bounding box center [157, 240] width 8 height 8
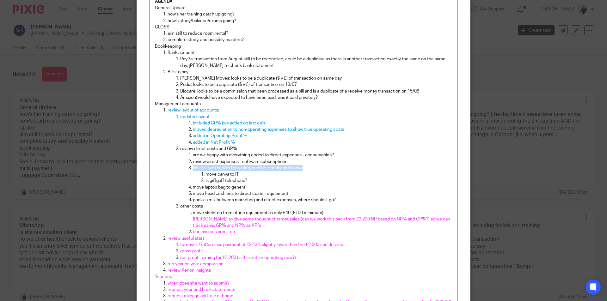
drag, startPoint x: 305, startPoint y: 170, endPoint x: 187, endPoint y: 167, distance: 117.6
click at [193, 167] on li "last call we recoded oura ring, audible, spotify and canva move canva to IT is …" at bounding box center [322, 174] width 259 height 19
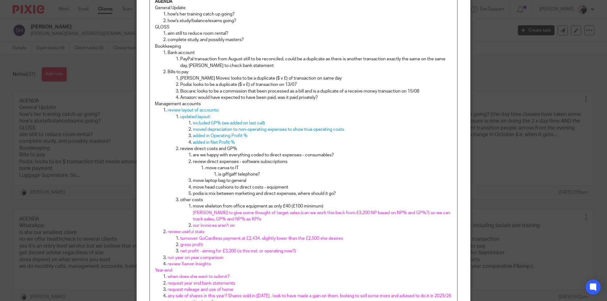
click at [218, 175] on p "is giffgaff telephone?" at bounding box center [335, 174] width 234 height 6
click at [256, 173] on p "is giffgaff telephone?" at bounding box center [328, 174] width 247 height 6
drag, startPoint x: 224, startPoint y: 181, endPoint x: 202, endPoint y: 181, distance: 21.5
click at [202, 181] on p "move laptop bag to general" at bounding box center [322, 181] width 259 height 6
drag, startPoint x: 259, startPoint y: 180, endPoint x: 242, endPoint y: 180, distance: 16.4
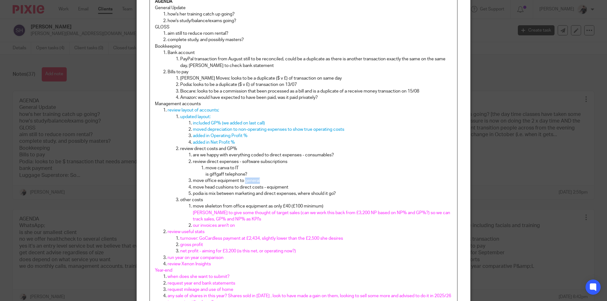
click at [242, 180] on p "move office equipment to general" at bounding box center [322, 181] width 259 height 6
click at [210, 195] on p "podia is mix between marketing and direct expenses, where should it go?" at bounding box center [322, 194] width 259 height 6
drag, startPoint x: 334, startPoint y: 181, endPoint x: 285, endPoint y: 181, distance: 49.0
click at [285, 181] on p "move office equipment to repairs and renewals/cables and chargers" at bounding box center [322, 181] width 259 height 6
drag, startPoint x: 322, startPoint y: 193, endPoint x: 188, endPoint y: 187, distance: 133.2
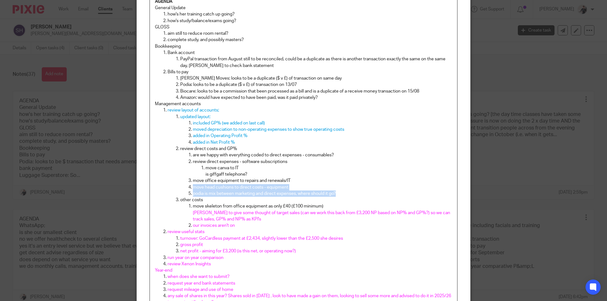
click at [188, 187] on ol "are we happy with everything coded to direct expenses - consumables? review dir…" at bounding box center [316, 174] width 272 height 45
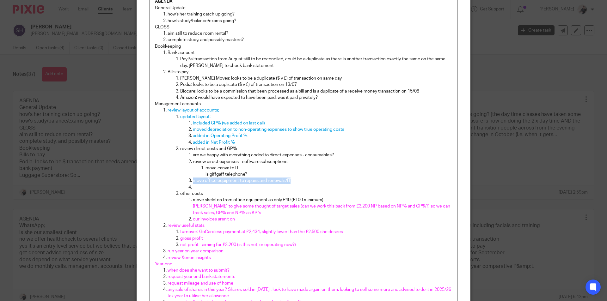
drag, startPoint x: 293, startPoint y: 180, endPoint x: 191, endPoint y: 180, distance: 102.4
click at [193, 180] on p "move office equipment to repairs and renewals/IT" at bounding box center [322, 181] width 259 height 6
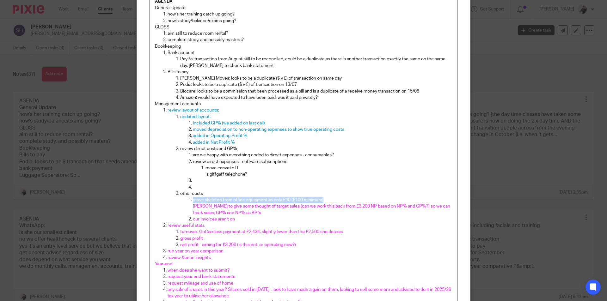
drag, startPoint x: 324, startPoint y: 200, endPoint x: 192, endPoint y: 199, distance: 132.8
click at [193, 199] on p "move skeleton from office equipment as only £40 (£100 minimum)" at bounding box center [322, 200] width 259 height 6
click at [208, 189] on p at bounding box center [322, 187] width 259 height 6
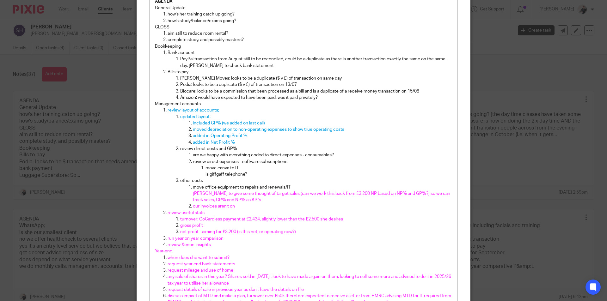
click at [230, 151] on p "review direct costs and GP%" at bounding box center [316, 149] width 272 height 6
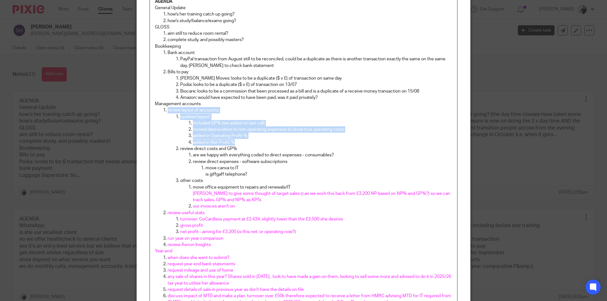
drag, startPoint x: 241, startPoint y: 142, endPoint x: 159, endPoint y: 111, distance: 87.7
click at [159, 111] on ol "review layout of accounts; updated layout: included GP% (we added on last call)…" at bounding box center [303, 177] width 297 height 141
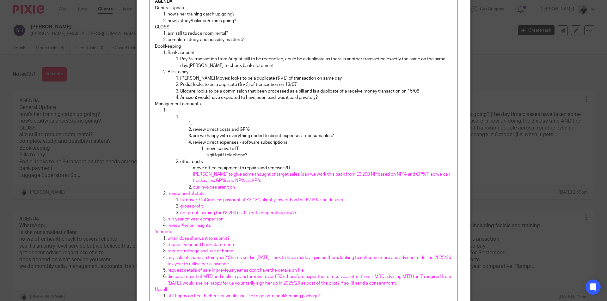
scroll to position [294, 0]
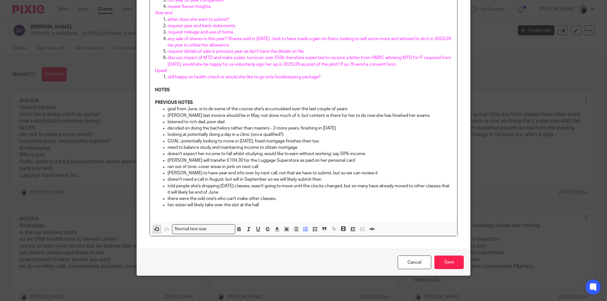
click at [155, 233] on button "button" at bounding box center [157, 229] width 8 height 8
click at [154, 231] on icon "button" at bounding box center [157, 229] width 6 height 6
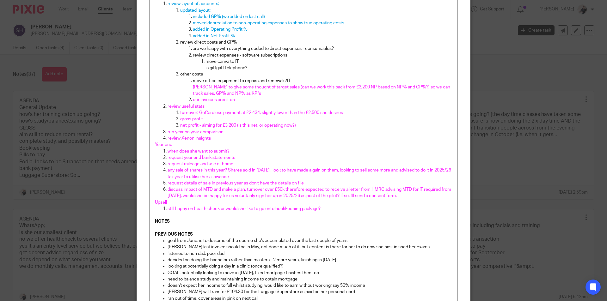
click at [192, 158] on span "request year end bank statements" at bounding box center [202, 158] width 68 height 4
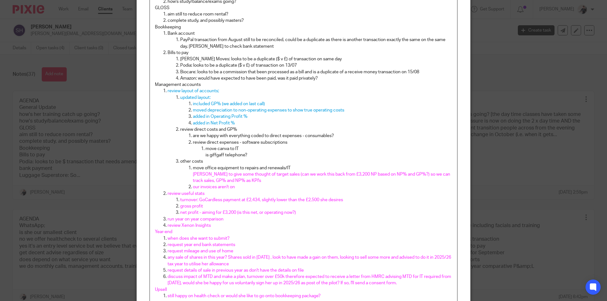
scroll to position [86, 0]
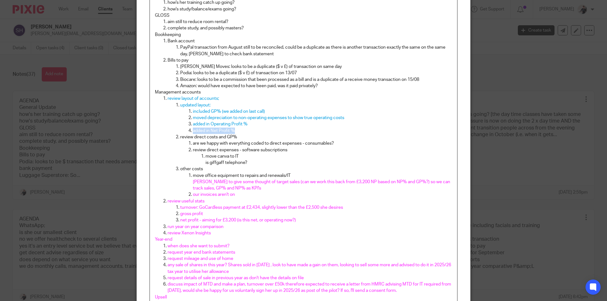
drag, startPoint x: 236, startPoint y: 131, endPoint x: 187, endPoint y: 129, distance: 49.0
click at [193, 129] on li "added in Net Profit %" at bounding box center [322, 131] width 259 height 6
drag, startPoint x: 248, startPoint y: 123, endPoint x: 191, endPoint y: 127, distance: 57.7
click at [193, 127] on p "added in Operating Profit %" at bounding box center [322, 124] width 259 height 6
drag, startPoint x: 348, startPoint y: 119, endPoint x: 191, endPoint y: 120, distance: 157.4
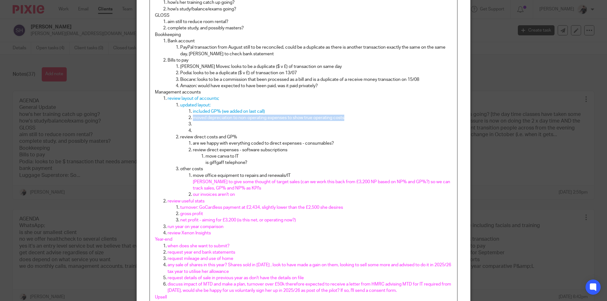
click at [193, 120] on p "moved depreciation to non-operating expenses to show true operating costs" at bounding box center [322, 118] width 259 height 6
drag, startPoint x: 272, startPoint y: 110, endPoint x: 189, endPoint y: 113, distance: 82.6
click at [193, 113] on li "included GP% (we added on last call)" at bounding box center [322, 111] width 259 height 6
drag, startPoint x: 221, startPoint y: 106, endPoint x: 175, endPoint y: 106, distance: 45.8
click at [180, 106] on li "updated layout:" at bounding box center [316, 118] width 272 height 32
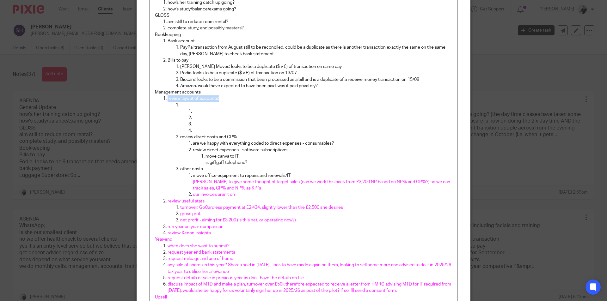
drag, startPoint x: 220, startPoint y: 96, endPoint x: 162, endPoint y: 100, distance: 58.3
click at [168, 100] on li "review layout of accounts; review direct costs and GP% are we happy with everyt…" at bounding box center [310, 146] width 285 height 102
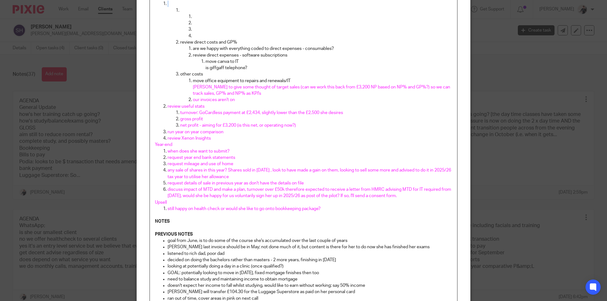
scroll to position [308, 0]
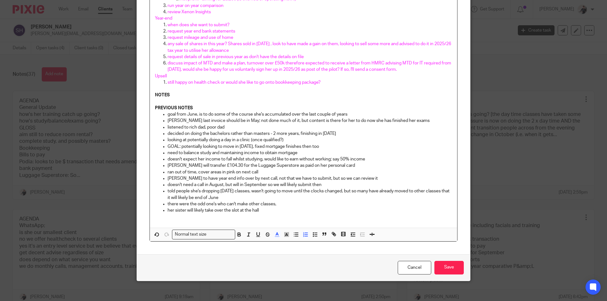
click at [151, 240] on span at bounding box center [160, 235] width 19 height 9
click at [153, 236] on button "button" at bounding box center [157, 235] width 8 height 8
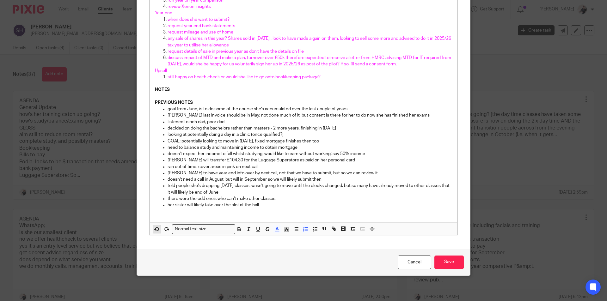
click at [155, 229] on icon "button" at bounding box center [157, 229] width 6 height 6
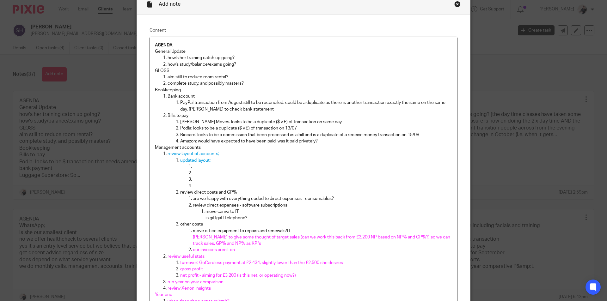
scroll to position [30, 0]
click at [198, 188] on p at bounding box center [322, 187] width 259 height 6
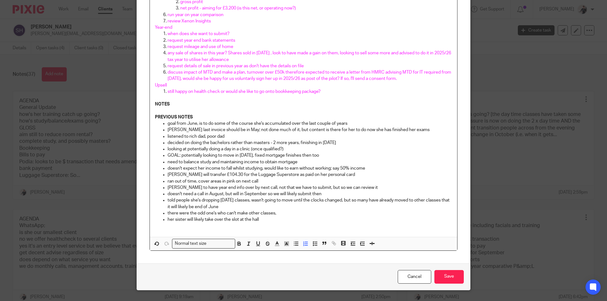
scroll to position [283, 0]
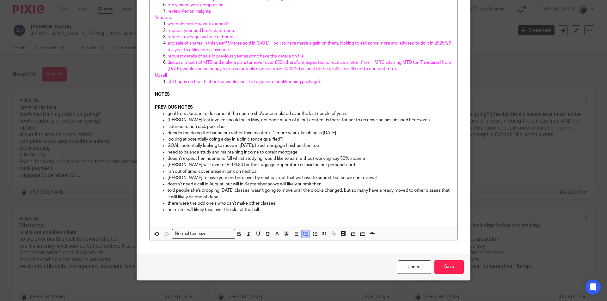
click at [305, 236] on icon "button" at bounding box center [306, 234] width 6 height 6
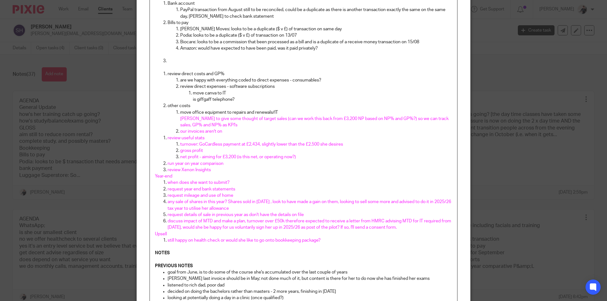
scroll to position [61, 0]
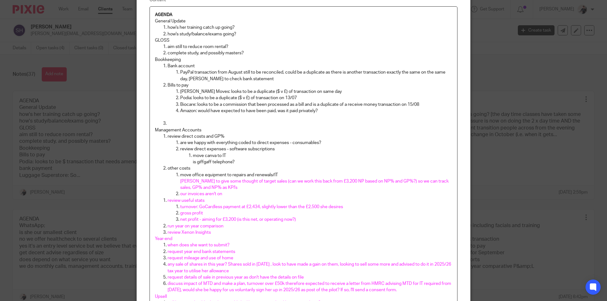
click at [193, 122] on p at bounding box center [310, 123] width 285 height 6
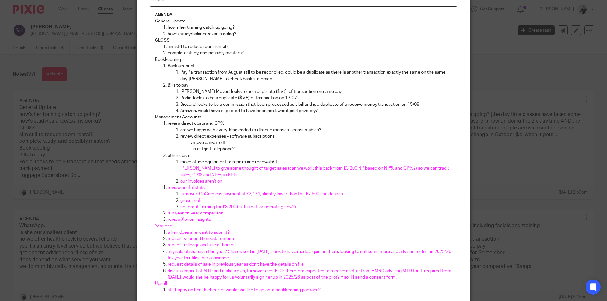
click at [201, 161] on p "move office equipment to repairs and renewals/IT" at bounding box center [316, 162] width 272 height 6
click at [283, 161] on p "move office equipment to repairs and renewals/IT" at bounding box center [316, 162] width 272 height 6
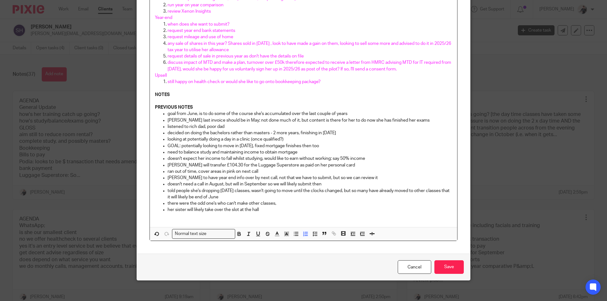
scroll to position [294, 0]
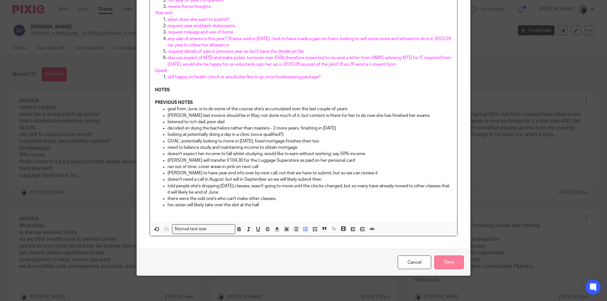
click at [443, 261] on input "Save" at bounding box center [448, 263] width 29 height 14
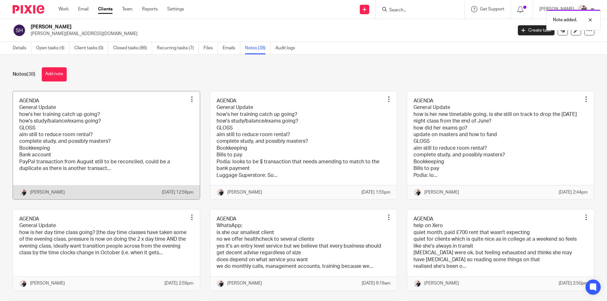
click at [93, 156] on link at bounding box center [106, 145] width 187 height 108
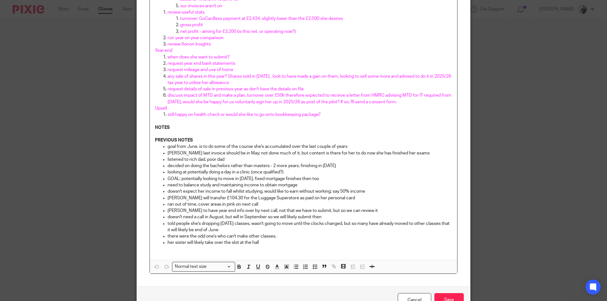
scroll to position [294, 0]
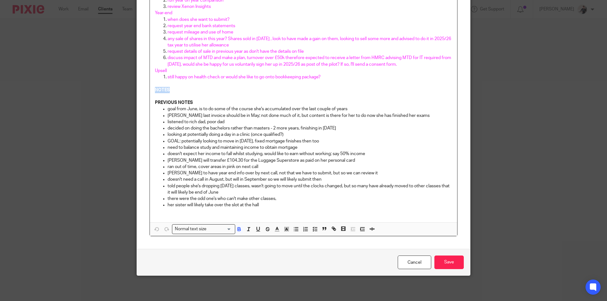
drag, startPoint x: 172, startPoint y: 90, endPoint x: 134, endPoint y: 90, distance: 37.9
click at [137, 90] on div "Edit note Content AGENDA General Update how's her training catch up going? how'…" at bounding box center [304, 4] width 334 height 544
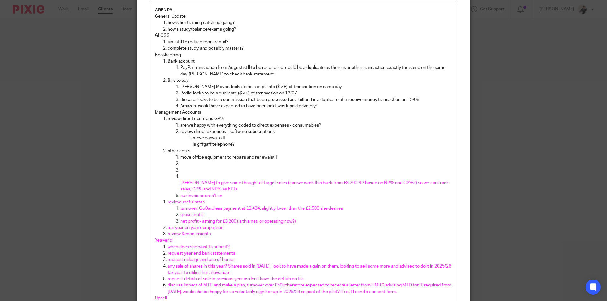
scroll to position [287, 0]
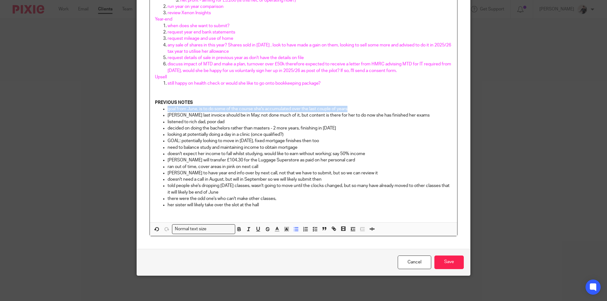
drag, startPoint x: 352, startPoint y: 109, endPoint x: 166, endPoint y: 108, distance: 185.9
click at [168, 108] on p "goal from June, is to do some of the course she's accumulated over the last cou…" at bounding box center [310, 109] width 285 height 6
copy p "goal from June, is to do some of the course she's accumulated over the last cou…"
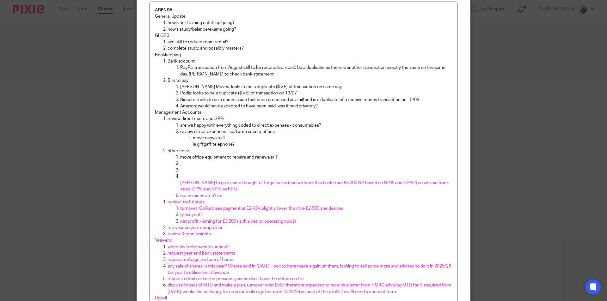
click at [245, 48] on p "complete study, and possibly masters?" at bounding box center [310, 48] width 285 height 6
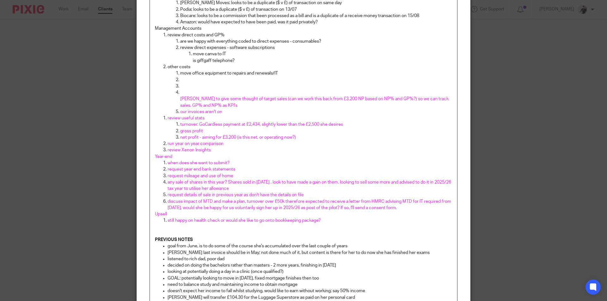
scroll to position [256, 0]
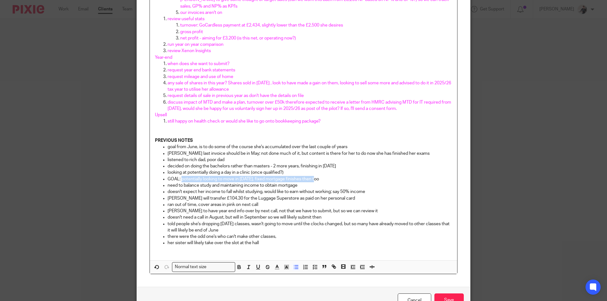
drag, startPoint x: 300, startPoint y: 178, endPoint x: 179, endPoint y: 178, distance: 121.4
click at [179, 178] on p "GOAL: potentially looking to move in [DATE], fixed mortgage finishes then too" at bounding box center [310, 179] width 285 height 6
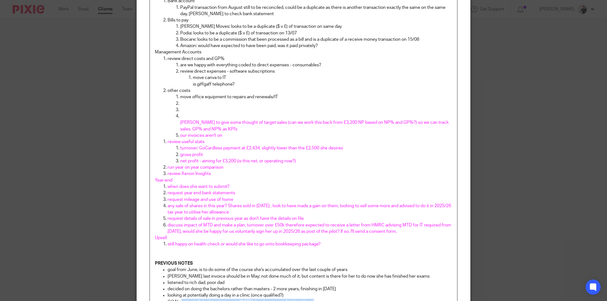
scroll to position [34, 0]
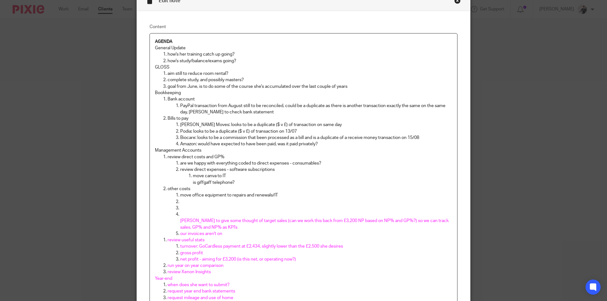
click at [354, 88] on p "goal from June, is to do some of the course she's accumulated over the last cou…" at bounding box center [310, 86] width 285 height 6
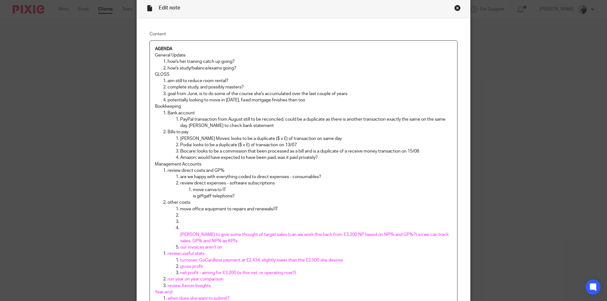
scroll to position [0, 0]
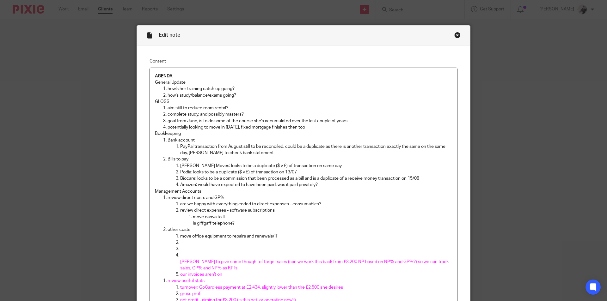
click at [246, 96] on p "how's study/balance/exams going?" at bounding box center [310, 95] width 285 height 6
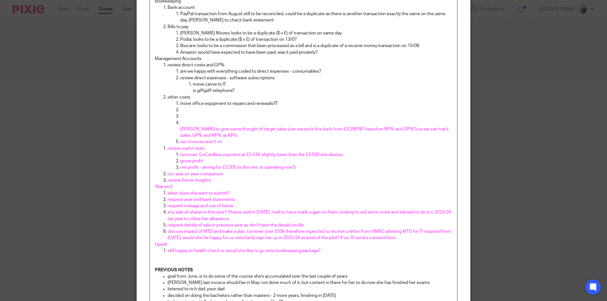
scroll to position [307, 0]
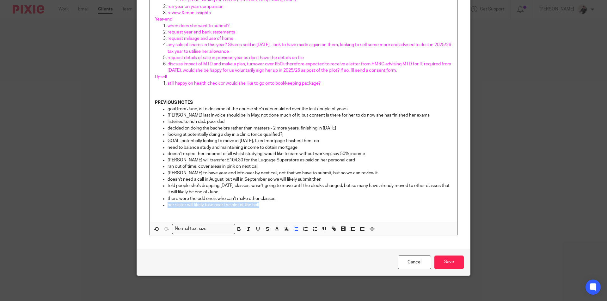
drag, startPoint x: 261, startPoint y: 206, endPoint x: 158, endPoint y: 204, distance: 103.4
click at [158, 204] on ul "goal from June, is to do some of the course she's accumulated over the last cou…" at bounding box center [303, 157] width 297 height 102
copy p "her sister will likely take over the slot at the hall"
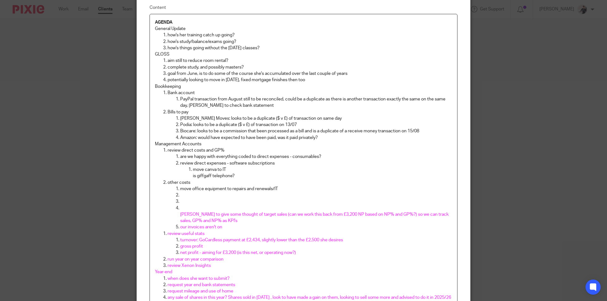
scroll to position [0, 0]
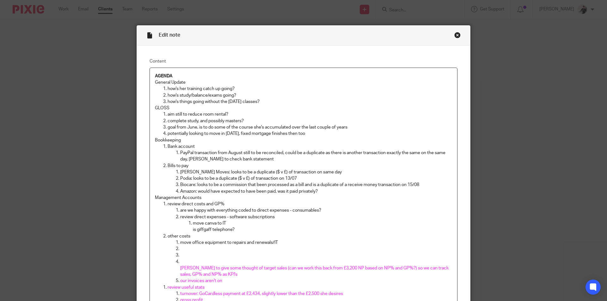
click at [267, 100] on p "how's things going without the [DATE] classes?" at bounding box center [310, 102] width 285 height 6
click at [267, 100] on p "how's things going without the [DATE] classes? her sister will likely take over…" at bounding box center [310, 102] width 285 height 6
click at [263, 100] on p "how's things going without the [DATE] classes? her sister will likely take over…" at bounding box center [310, 102] width 285 height 6
drag, startPoint x: 307, startPoint y: 101, endPoint x: 290, endPoint y: 101, distance: 16.8
click at [290, 101] on p "how's things going without the [DATE] classes? Has her sister will likely take …" at bounding box center [310, 102] width 285 height 6
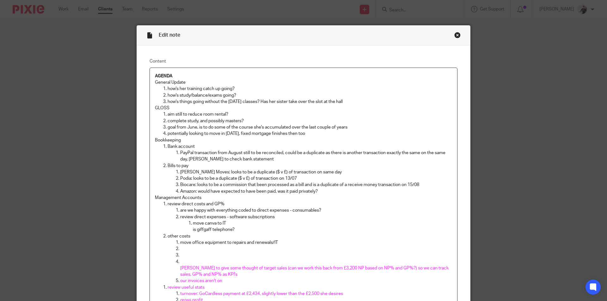
click at [298, 101] on p "how's things going without the [DATE] classes? Has her sister take over the slo…" at bounding box center [310, 102] width 285 height 6
click at [354, 100] on p "how's things going without the [DATE] classes? Has her sister taken over the sl…" at bounding box center [310, 102] width 285 height 6
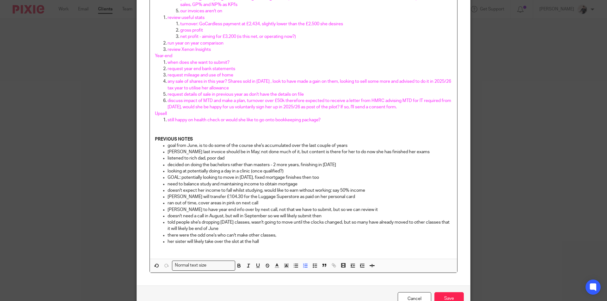
scroll to position [180, 0]
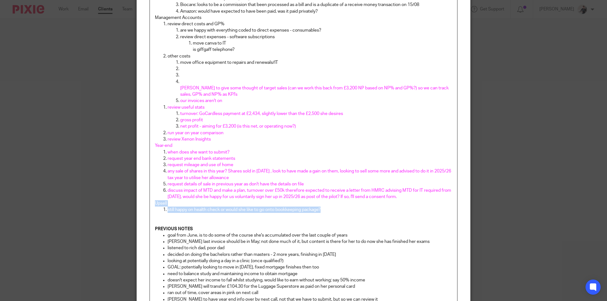
drag, startPoint x: 329, startPoint y: 211, endPoint x: 142, endPoint y: 203, distance: 187.0
click at [142, 203] on div "Content AGENDA General Update how's her training catch up going? how's study/ba…" at bounding box center [303, 120] width 333 height 510
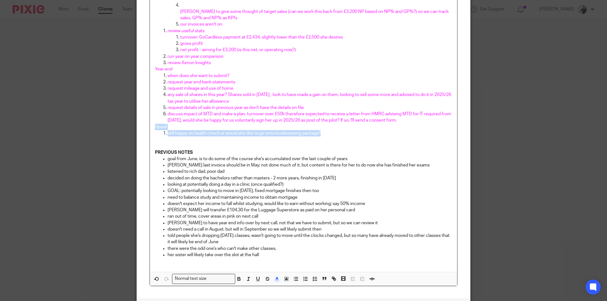
scroll to position [307, 0]
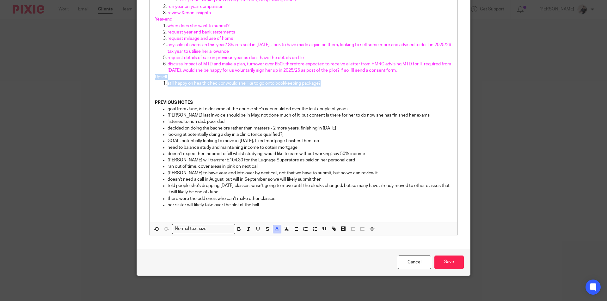
click at [275, 230] on icon "button" at bounding box center [277, 229] width 6 height 6
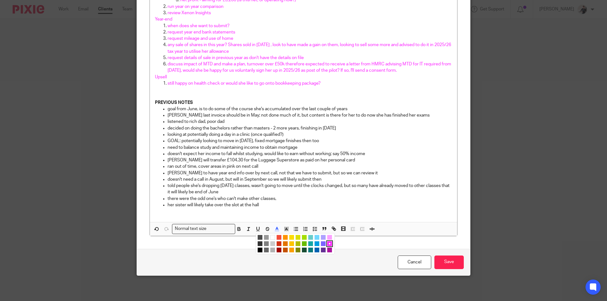
click at [258, 250] on li "color:#000000" at bounding box center [260, 250] width 5 height 5
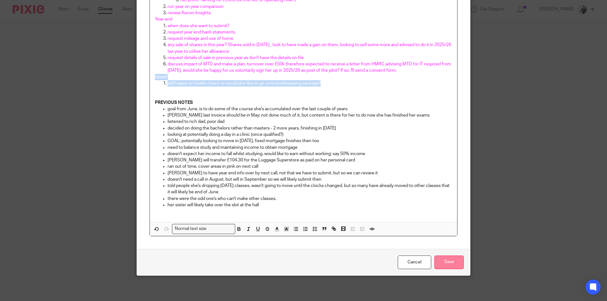
click at [452, 262] on input "Save" at bounding box center [448, 263] width 29 height 14
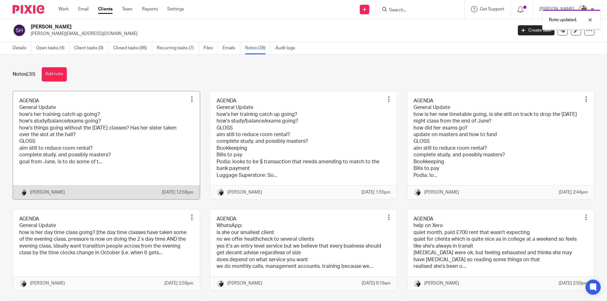
click at [151, 143] on link at bounding box center [106, 145] width 187 height 108
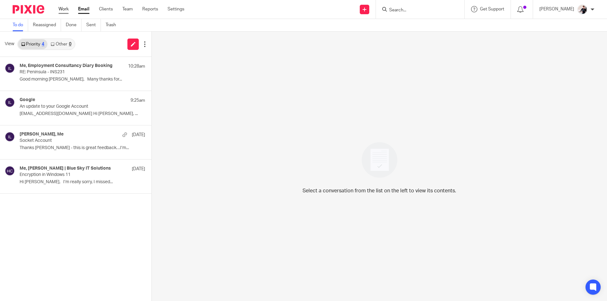
click at [65, 11] on link "Work" at bounding box center [63, 9] width 10 height 6
click at [65, 44] on link "Other 5" at bounding box center [60, 44] width 27 height 10
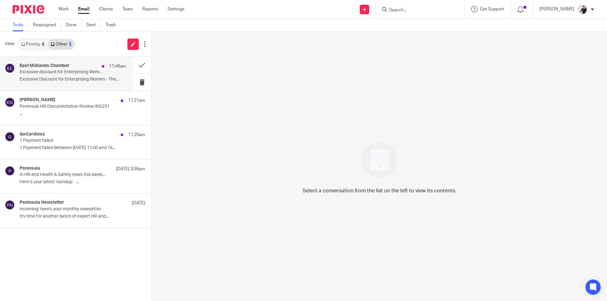
click at [77, 83] on div "East Midlands Chamber 11:46am Exclusive discount for Enterprising Women - Presi…" at bounding box center [73, 73] width 107 height 21
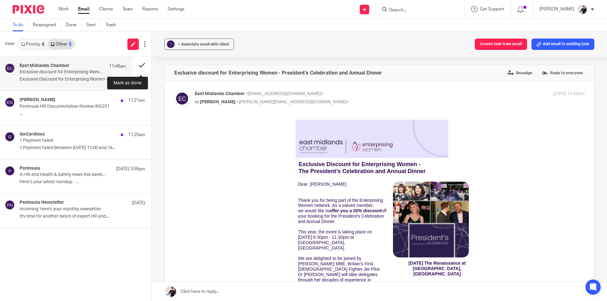
click at [138, 64] on button at bounding box center [141, 65] width 19 height 17
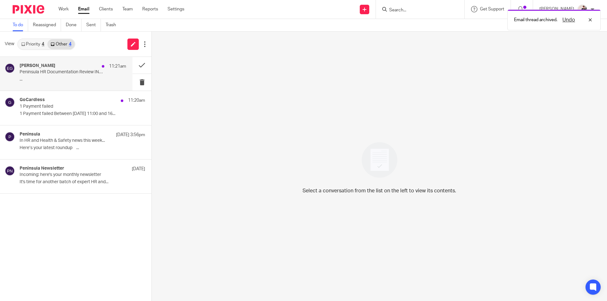
click at [50, 71] on p "Peninsula HR Documentation Review INS231" at bounding box center [62, 72] width 85 height 5
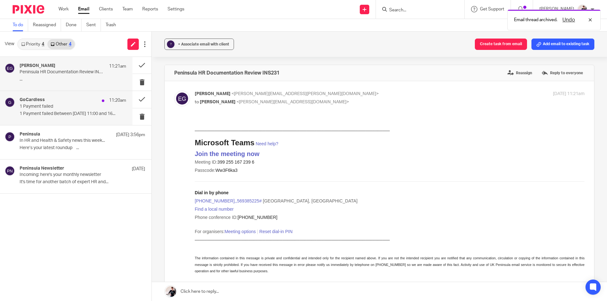
click at [51, 108] on p "1 Payment failed" at bounding box center [62, 106] width 85 height 5
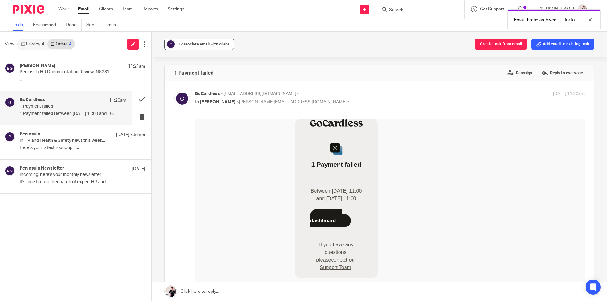
click at [206, 43] on span "+ Associate email with client" at bounding box center [203, 44] width 51 height 4
click at [209, 82] on input "text" at bounding box center [238, 81] width 134 height 6
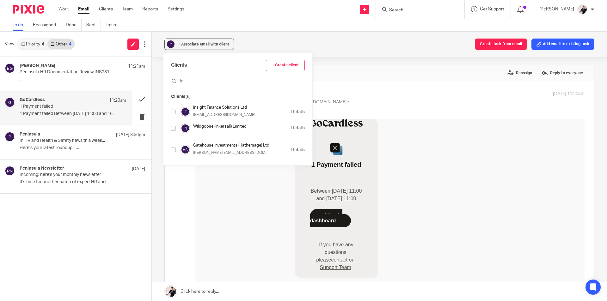
type input "in"
click at [174, 112] on input "checkbox" at bounding box center [173, 112] width 5 height 5
checkbox input "true"
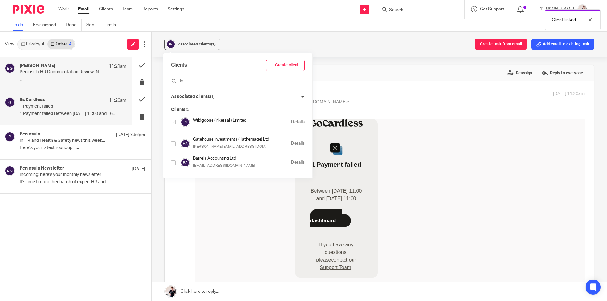
click at [45, 71] on p "Peninsula HR Documentation Review INS231" at bounding box center [62, 72] width 85 height 5
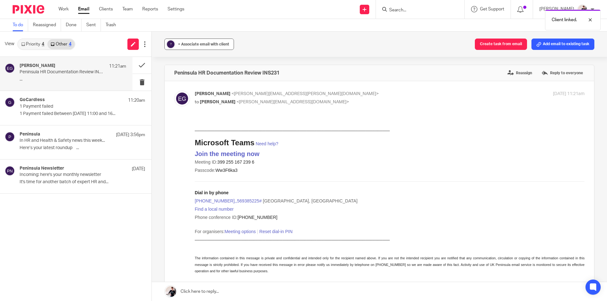
click at [209, 40] on button "? + Associate email with client" at bounding box center [199, 44] width 70 height 11
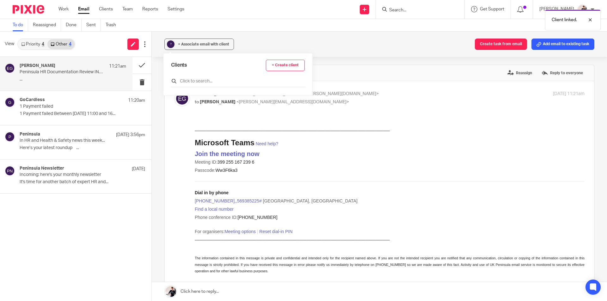
click at [200, 83] on input "text" at bounding box center [238, 81] width 134 height 6
type input "ins"
click at [175, 111] on input "checkbox" at bounding box center [173, 112] width 5 height 5
checkbox input "true"
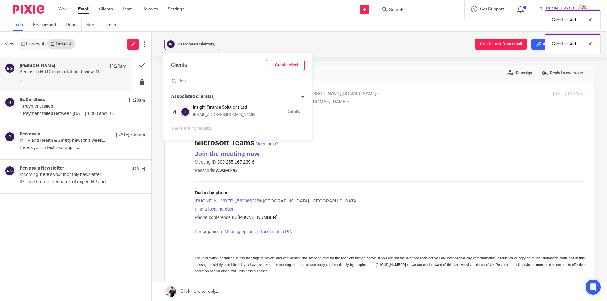
click at [40, 45] on link "Priority 4" at bounding box center [32, 44] width 29 height 10
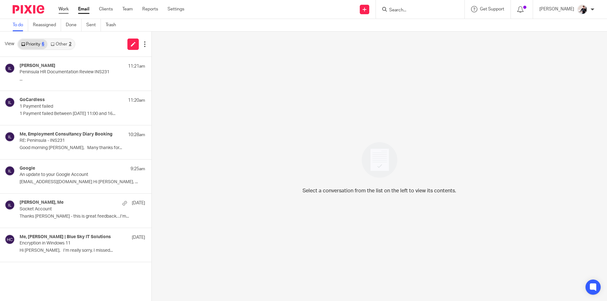
click at [64, 9] on link "Work" at bounding box center [63, 9] width 10 height 6
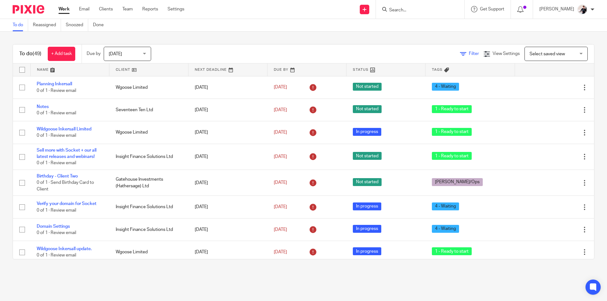
click at [469, 54] on span "Filter" at bounding box center [474, 54] width 10 height 4
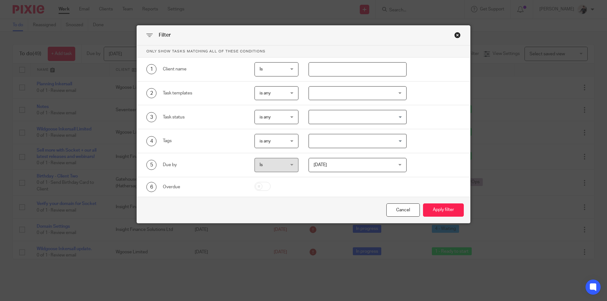
click at [365, 72] on input "text" at bounding box center [358, 69] width 98 height 14
type input "[PERSON_NAME]"
click at [423, 204] on button "Apply filter" at bounding box center [443, 211] width 41 height 14
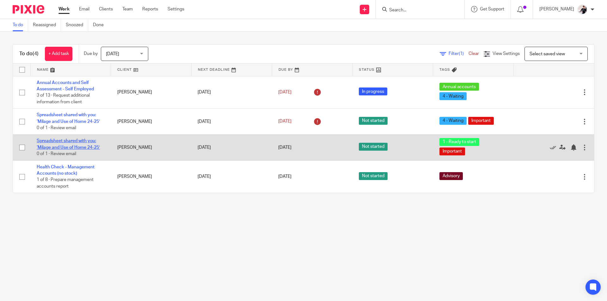
click at [87, 146] on link "Spreadsheet shared with you: ‘Milage and Use of Home 24-25’" at bounding box center [68, 144] width 63 height 11
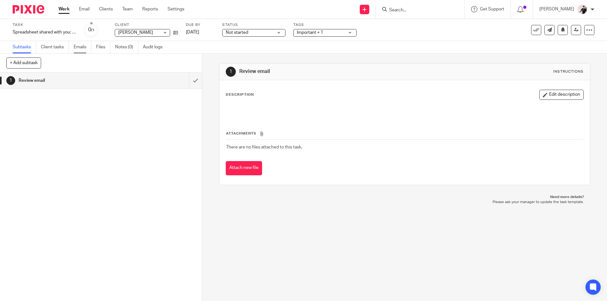
click at [85, 45] on link "Emails" at bounding box center [83, 47] width 18 height 12
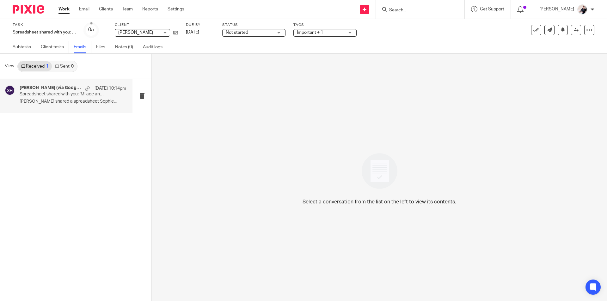
click at [58, 96] on p "Spreadsheet shared with you: ‘Milage and Use of Home 24-25’" at bounding box center [62, 94] width 85 height 5
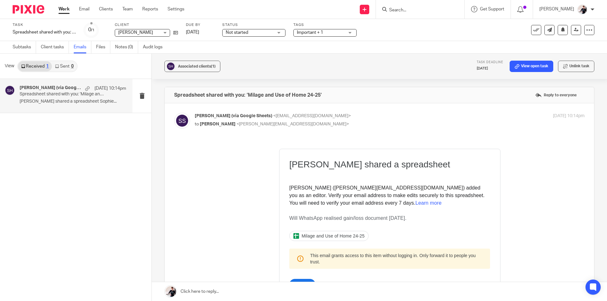
click at [327, 236] on span "Milage and Use of Home 24-25" at bounding box center [333, 236] width 63 height 5
click at [83, 10] on link "Email" at bounding box center [84, 9] width 10 height 6
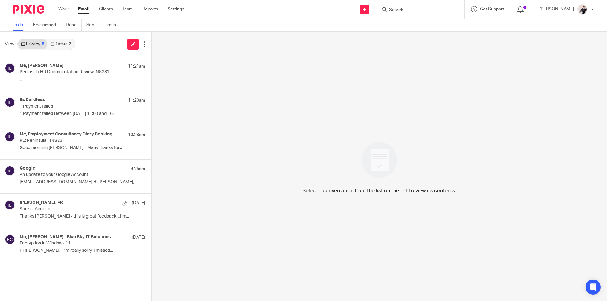
click at [59, 44] on link "Other 3" at bounding box center [60, 44] width 27 height 10
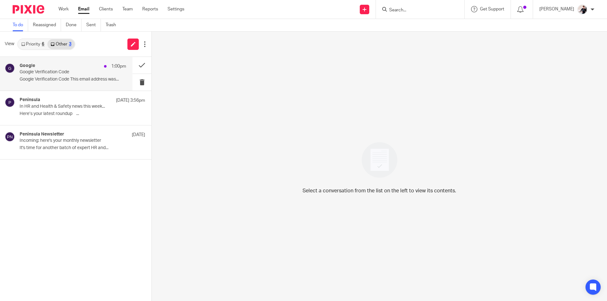
click at [48, 80] on p "Google Verification Code This email address was..." at bounding box center [73, 79] width 107 height 5
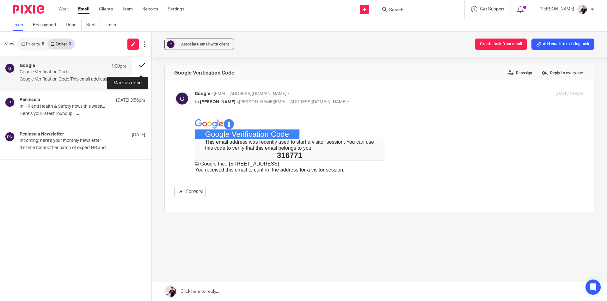
click at [136, 63] on button at bounding box center [141, 65] width 19 height 17
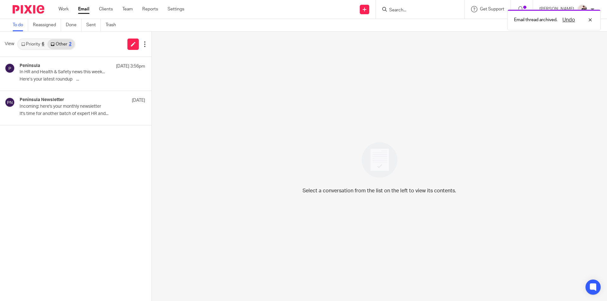
click at [35, 42] on link "Priority 6" at bounding box center [32, 44] width 29 height 10
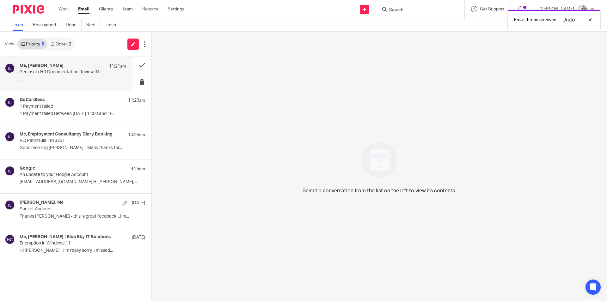
click at [72, 78] on p "..." at bounding box center [73, 79] width 107 height 5
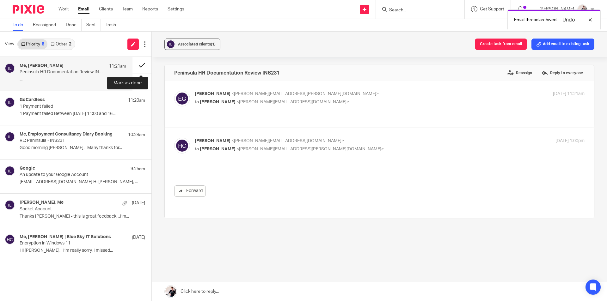
click at [138, 67] on button at bounding box center [141, 65] width 19 height 17
